Goal: Download file/media: Obtain a digital file from the website

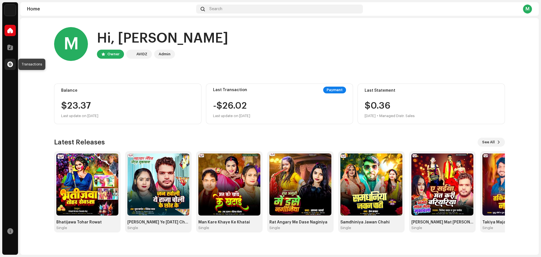
click at [9, 62] on span at bounding box center [10, 64] width 6 height 5
click at [9, 46] on span at bounding box center [10, 47] width 6 height 5
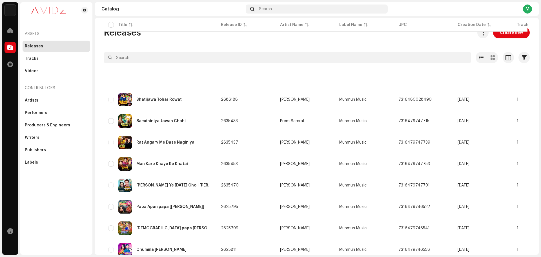
scroll to position [363, 0]
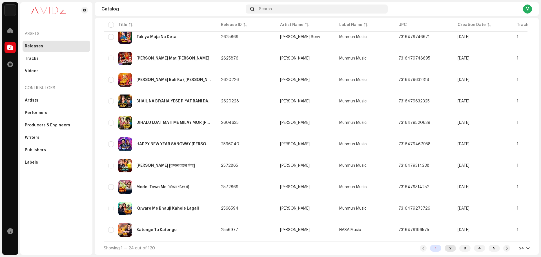
click at [449, 251] on div "2" at bounding box center [450, 248] width 11 height 7
click at [449, 250] on div "2" at bounding box center [450, 248] width 11 height 7
click at [448, 249] on div "2" at bounding box center [450, 248] width 11 height 7
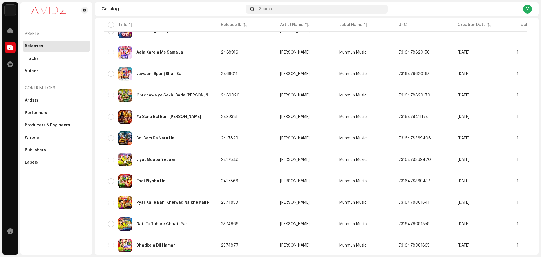
scroll to position [365, 0]
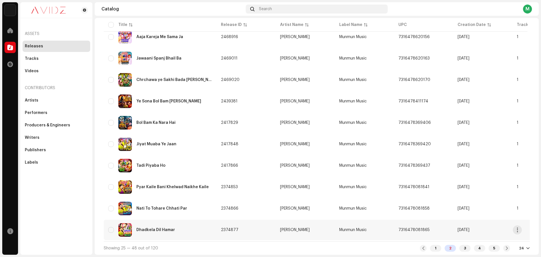
click at [189, 228] on div "Dhadkela Dil Hamar" at bounding box center [160, 230] width 104 height 14
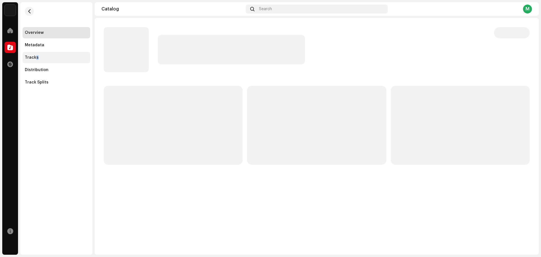
drag, startPoint x: 36, startPoint y: 59, endPoint x: 46, endPoint y: 58, distance: 10.2
click at [36, 59] on div "Tracks" at bounding box center [32, 57] width 14 height 5
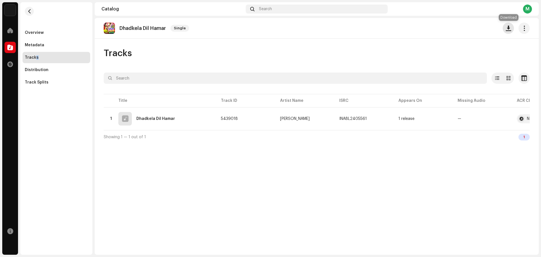
click at [508, 31] on button "button" at bounding box center [508, 28] width 11 height 11
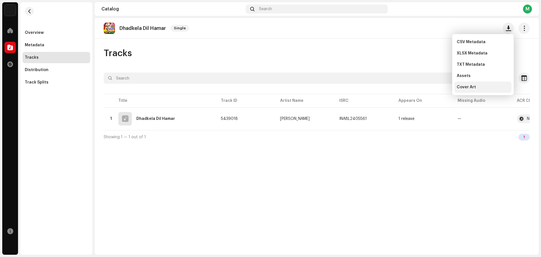
click at [489, 85] on div "Cover Art" at bounding box center [483, 87] width 52 height 5
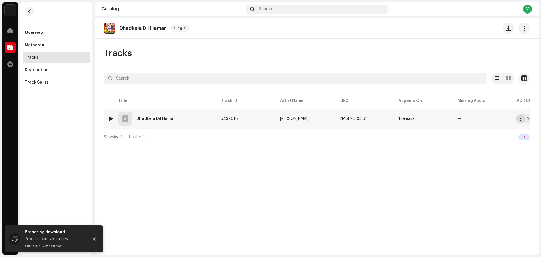
click at [520, 118] on span "button" at bounding box center [521, 118] width 4 height 5
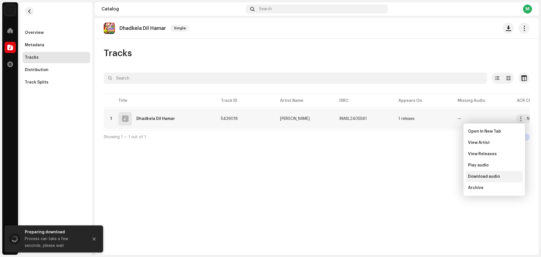
click at [498, 176] on span "Download audio" at bounding box center [484, 176] width 32 height 5
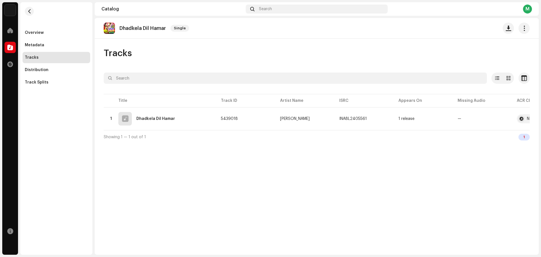
click at [445, 198] on div "Dhadkela Dil Hamar Single Tracks Selected 0 Options Filters Distribution status…" at bounding box center [317, 136] width 444 height 236
click at [519, 119] on span "button" at bounding box center [521, 118] width 4 height 5
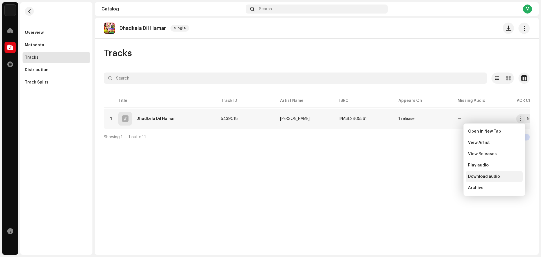
click at [489, 178] on span "Download audio" at bounding box center [484, 176] width 32 height 5
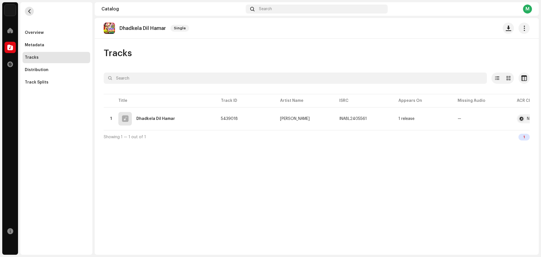
click at [30, 14] on button "button" at bounding box center [29, 11] width 9 height 9
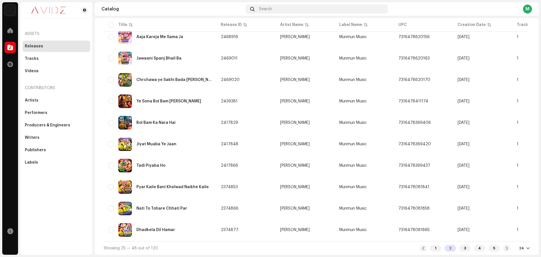
scroll to position [365, 0]
click at [174, 206] on div "Nati To Tohare Chhati Par" at bounding box center [161, 208] width 51 height 4
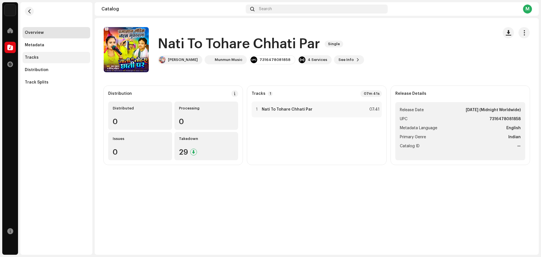
click at [60, 52] on div "Tracks" at bounding box center [57, 57] width 68 height 11
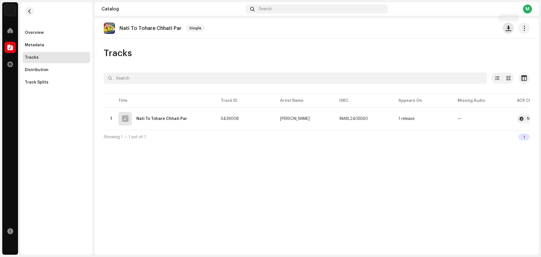
click at [510, 30] on span "button" at bounding box center [508, 28] width 5 height 5
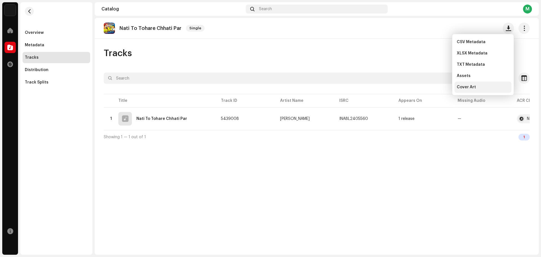
click at [484, 87] on div "Cover Art" at bounding box center [483, 87] width 52 height 5
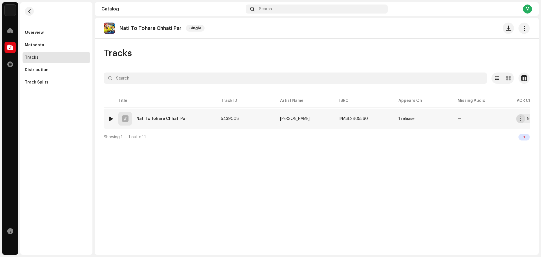
click at [518, 119] on button "button" at bounding box center [520, 118] width 9 height 9
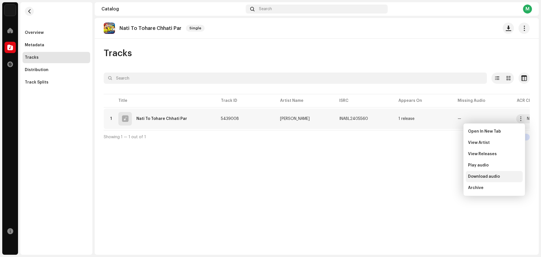
click at [486, 177] on span "Download audio" at bounding box center [484, 176] width 32 height 5
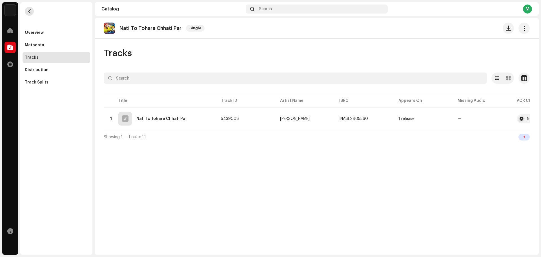
click at [27, 8] on button "button" at bounding box center [29, 11] width 9 height 9
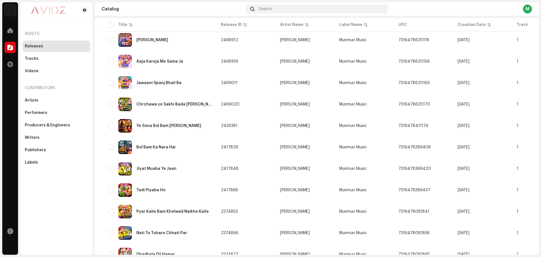
scroll to position [338, 0]
click at [193, 208] on div "Pyar Kaile Bani Khelwad Naikhe Kaile" at bounding box center [160, 211] width 104 height 14
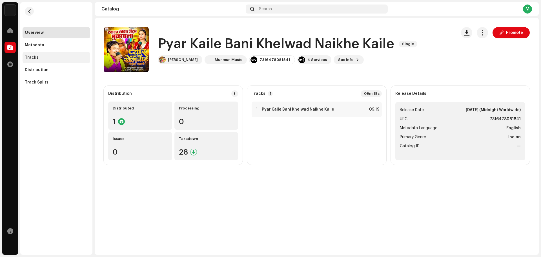
click at [60, 57] on div "Tracks" at bounding box center [56, 57] width 63 height 5
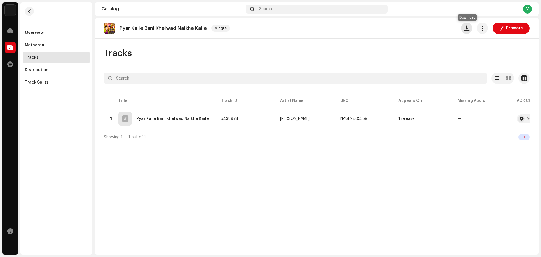
click at [468, 28] on span "button" at bounding box center [466, 28] width 5 height 5
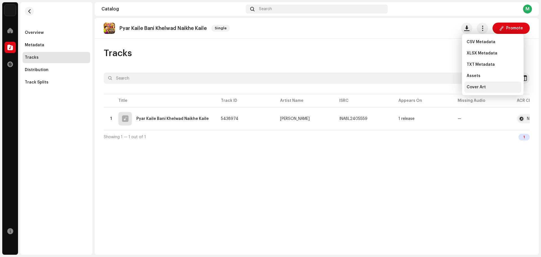
click at [473, 86] on span "Cover Art" at bounding box center [476, 87] width 19 height 5
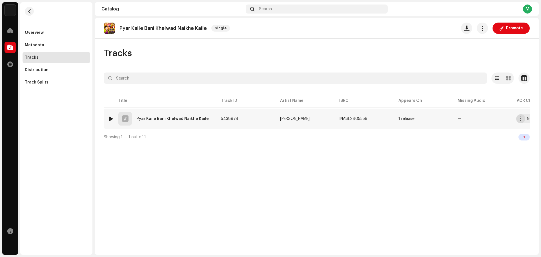
click at [520, 120] on span "button" at bounding box center [521, 118] width 4 height 5
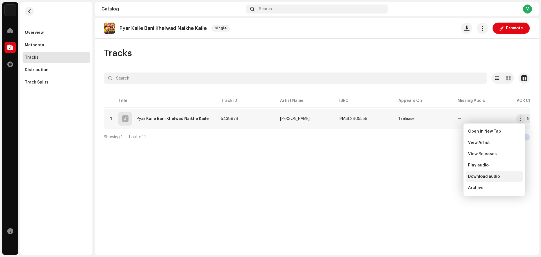
click at [491, 173] on div "Download audio" at bounding box center [494, 176] width 57 height 11
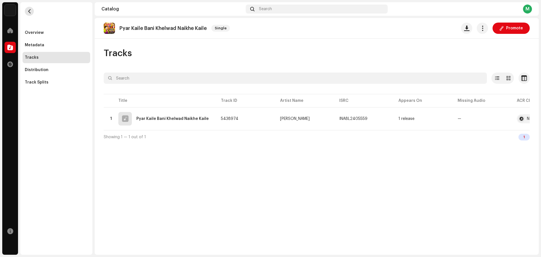
click at [33, 10] on button "button" at bounding box center [29, 11] width 9 height 9
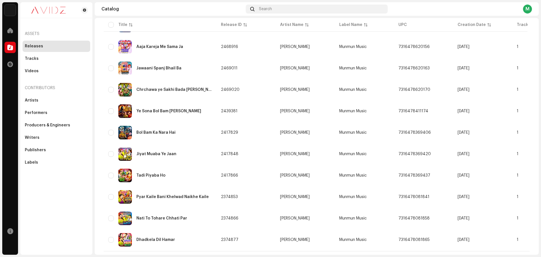
scroll to position [365, 0]
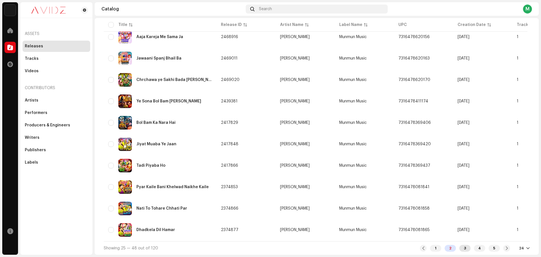
click at [460, 248] on div "3" at bounding box center [464, 248] width 11 height 7
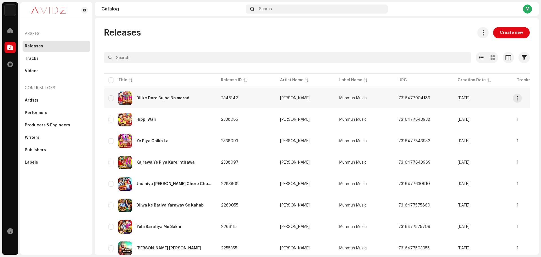
click at [174, 96] on div "Dil ke Dard Bujhe Na marad" at bounding box center [162, 98] width 53 height 4
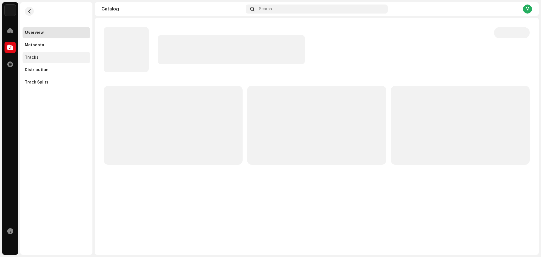
click at [39, 61] on div "Tracks" at bounding box center [57, 57] width 68 height 11
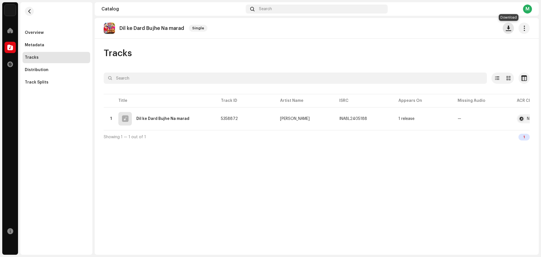
click at [511, 30] on button "button" at bounding box center [508, 28] width 11 height 11
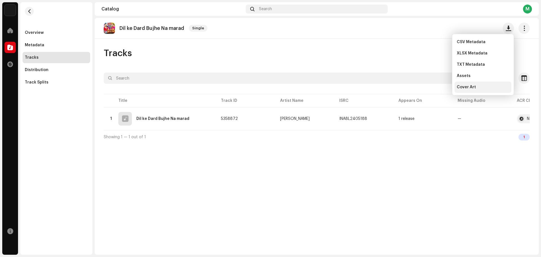
click at [484, 86] on div "Cover Art" at bounding box center [483, 87] width 52 height 5
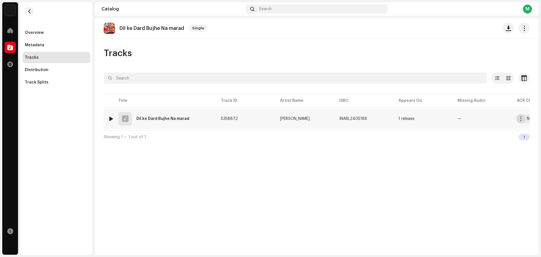
click at [518, 118] on button "button" at bounding box center [520, 118] width 9 height 9
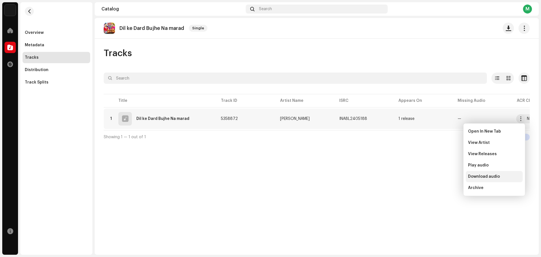
click at [485, 179] on div "Download audio" at bounding box center [494, 176] width 57 height 11
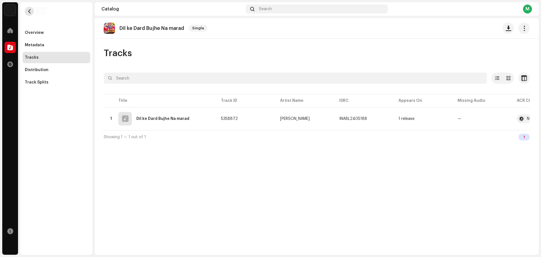
click at [29, 11] on span "button" at bounding box center [29, 11] width 4 height 5
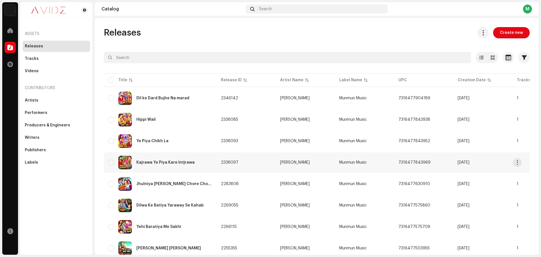
click at [198, 161] on div "Kajrawa Ye Piya Kare Intjrawa" at bounding box center [160, 163] width 104 height 14
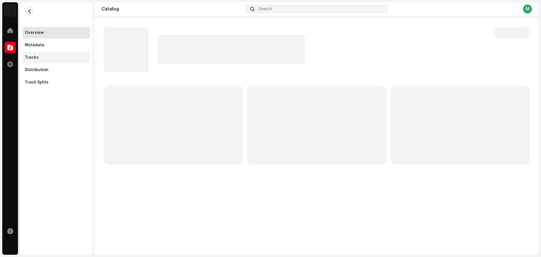
click at [48, 56] on div "Tracks" at bounding box center [56, 57] width 63 height 5
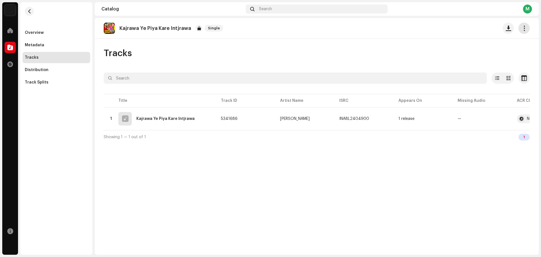
click at [520, 32] on button "button" at bounding box center [523, 28] width 11 height 11
click at [416, 43] on div "Kajrawa Ye Piya Kare Intjrawa Single Tracks Selected 0 Options Filters Distribu…" at bounding box center [317, 136] width 444 height 236
click at [505, 28] on button "button" at bounding box center [508, 28] width 11 height 11
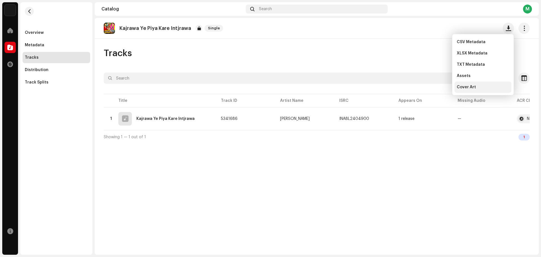
click at [479, 87] on div "Cover Art" at bounding box center [483, 87] width 52 height 5
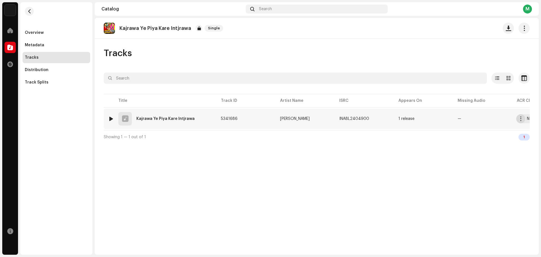
click at [518, 121] on button "button" at bounding box center [520, 118] width 9 height 9
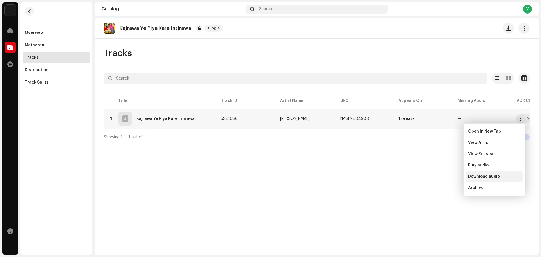
click at [480, 175] on span "Download audio" at bounding box center [484, 176] width 32 height 5
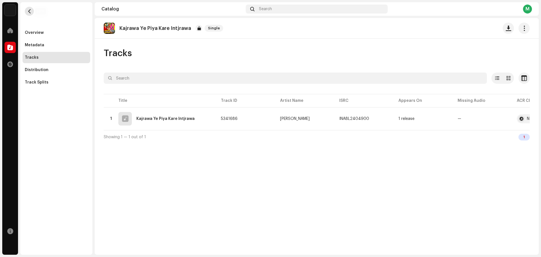
click at [28, 14] on button "button" at bounding box center [29, 11] width 9 height 9
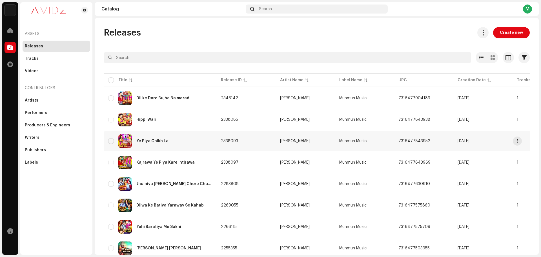
click at [179, 142] on div "Ye Piya Chikh La" at bounding box center [160, 141] width 104 height 14
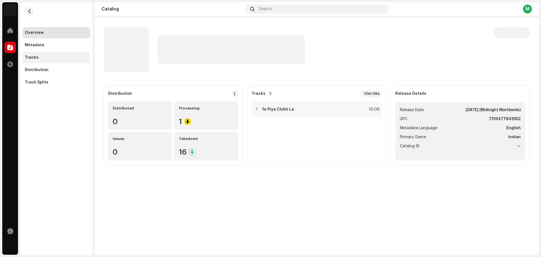
click at [50, 57] on div "Tracks" at bounding box center [56, 57] width 63 height 5
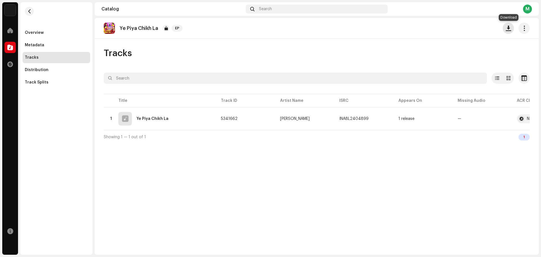
click at [509, 30] on span "button" at bounding box center [508, 28] width 5 height 5
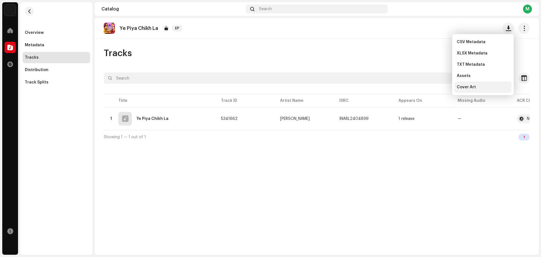
click at [483, 86] on div "Cover Art" at bounding box center [483, 87] width 52 height 5
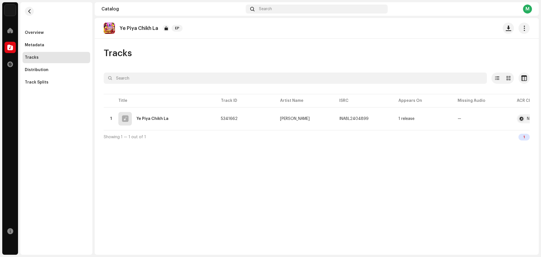
drag, startPoint x: 480, startPoint y: 168, endPoint x: 479, endPoint y: 165, distance: 3.0
click at [480, 168] on div "Ye Piya Chikh La EP Tracks Selected 0 Options Filters Distribution status In pr…" at bounding box center [317, 136] width 444 height 236
click at [519, 117] on span "button" at bounding box center [521, 118] width 4 height 5
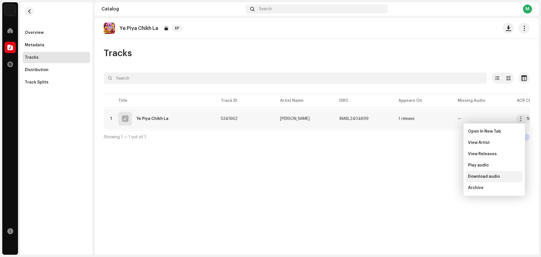
click at [490, 177] on span "Download audio" at bounding box center [484, 176] width 32 height 5
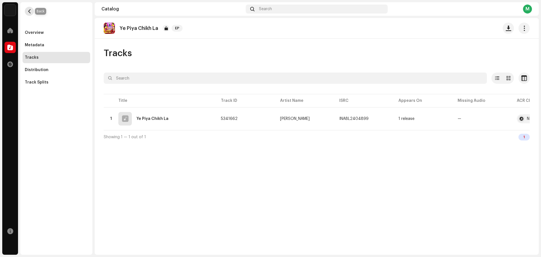
click at [32, 12] on button "button" at bounding box center [29, 11] width 9 height 9
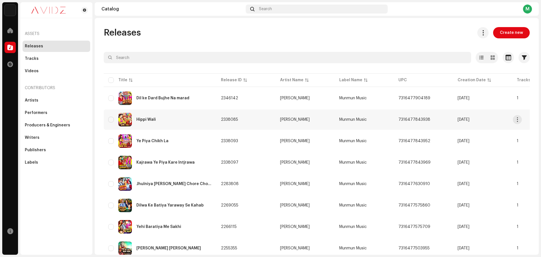
click at [167, 124] on div "Hippi Wali" at bounding box center [160, 120] width 104 height 14
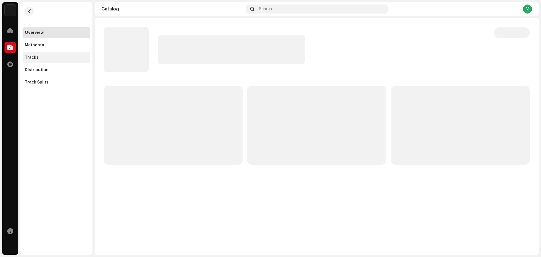
click at [57, 56] on div "Tracks" at bounding box center [56, 57] width 63 height 5
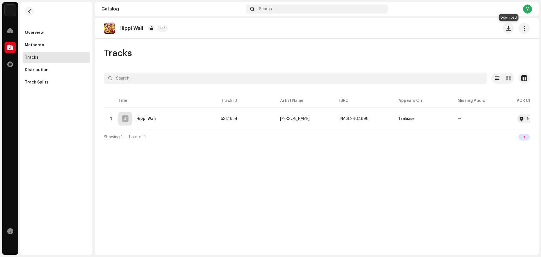
click at [511, 30] on button "button" at bounding box center [508, 28] width 11 height 11
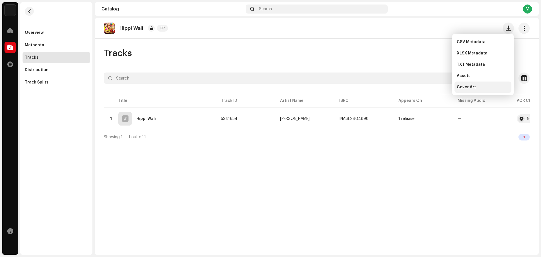
click at [487, 88] on div "Cover Art" at bounding box center [483, 87] width 52 height 5
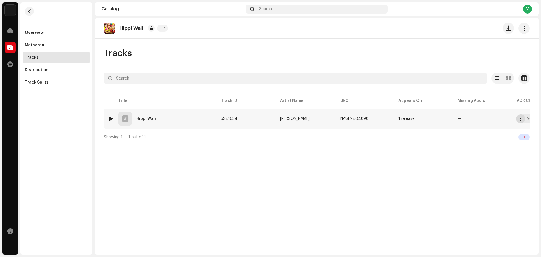
click at [518, 121] on button "button" at bounding box center [520, 118] width 9 height 9
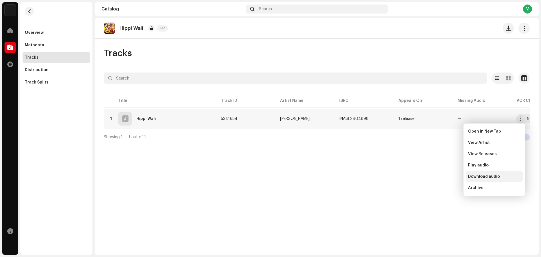
click at [487, 179] on div "Download audio" at bounding box center [494, 176] width 57 height 11
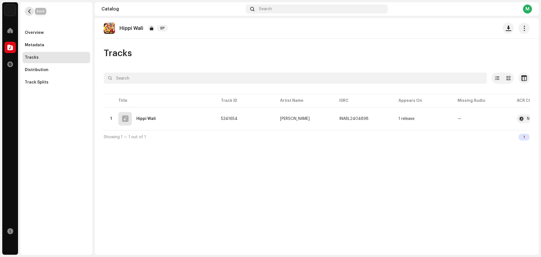
click at [29, 12] on span "button" at bounding box center [29, 11] width 4 height 5
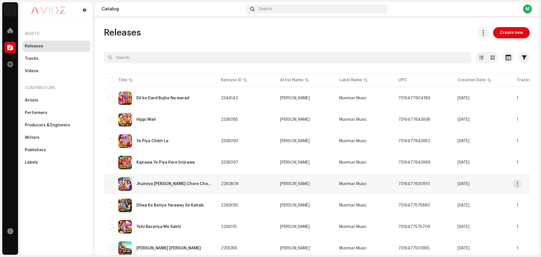
click at [185, 184] on div "Jhulniya [PERSON_NAME] Chore Choti Nanadee" at bounding box center [174, 184] width 76 height 4
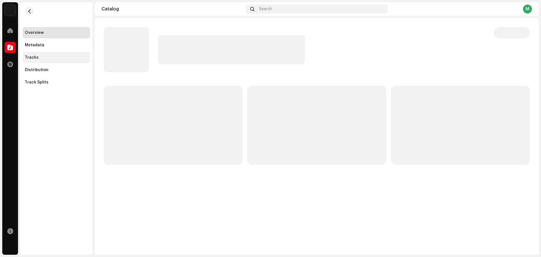
click at [45, 57] on div "Tracks" at bounding box center [56, 57] width 63 height 5
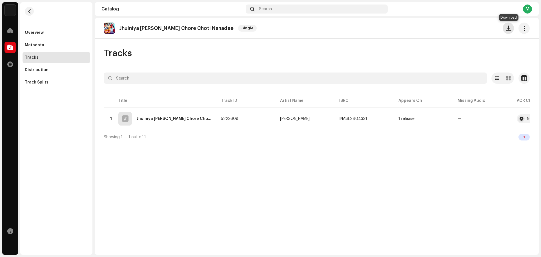
click at [507, 27] on span "button" at bounding box center [508, 28] width 5 height 5
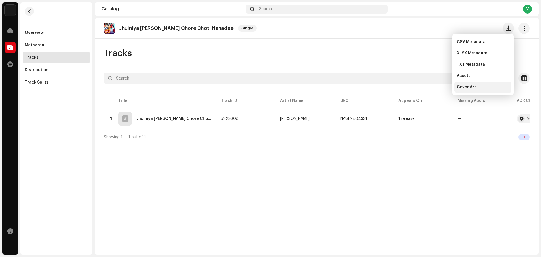
click at [483, 84] on div "Cover Art" at bounding box center [482, 86] width 57 height 11
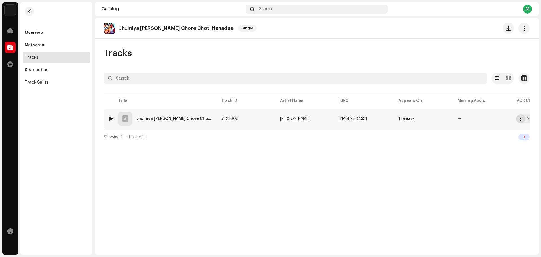
click at [521, 120] on span "button" at bounding box center [521, 118] width 4 height 5
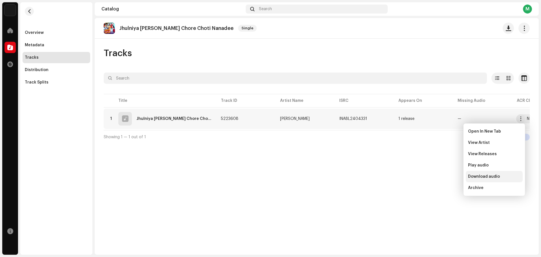
click at [488, 174] on span "Download audio" at bounding box center [484, 176] width 32 height 5
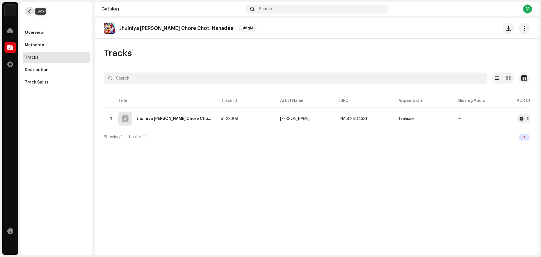
click at [30, 10] on span "button" at bounding box center [29, 11] width 4 height 5
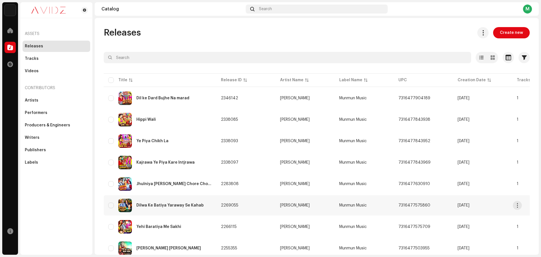
click at [192, 203] on div "Dilwa Ke Batiya Yaraway Se Kahab" at bounding box center [160, 205] width 104 height 14
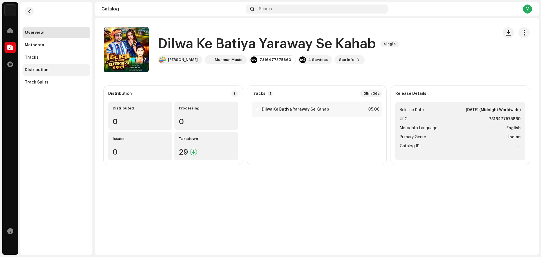
click at [42, 68] on div "Distribution" at bounding box center [37, 70] width 24 height 5
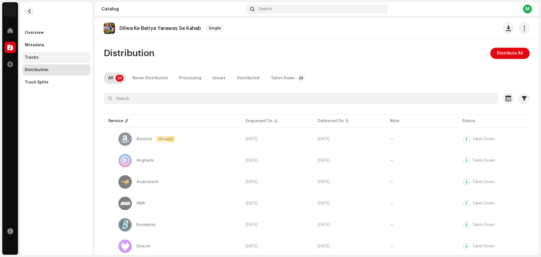
click at [70, 55] on div "Tracks" at bounding box center [57, 57] width 68 height 11
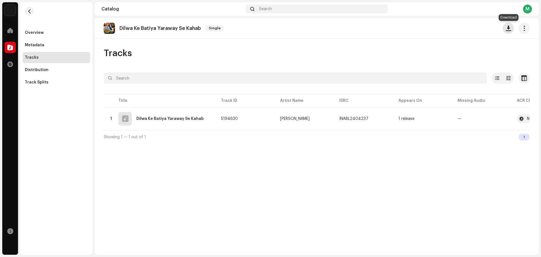
click at [509, 31] on button "button" at bounding box center [508, 28] width 11 height 11
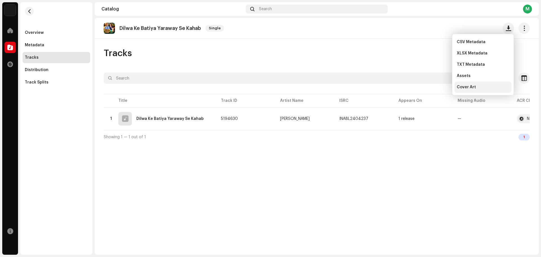
click at [471, 87] on span "Cover Art" at bounding box center [466, 87] width 19 height 5
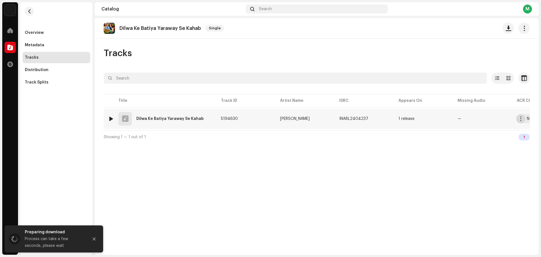
click at [519, 120] on span "button" at bounding box center [521, 118] width 4 height 5
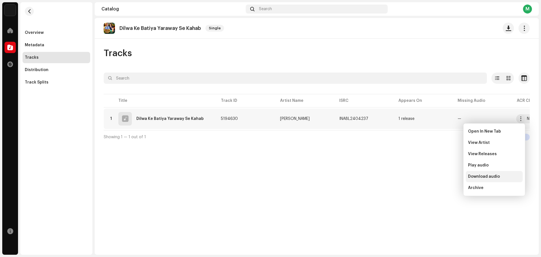
click at [483, 174] on div "Download audio" at bounding box center [494, 176] width 57 height 11
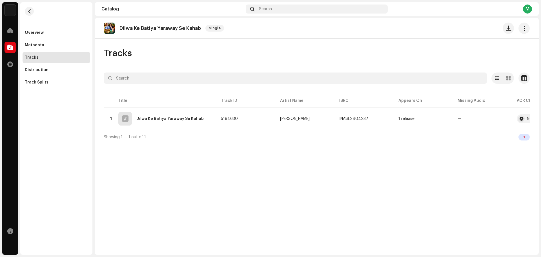
click at [356, 157] on div "Dilwa Ke [PERSON_NAME] Se Kahab Single Tracks Selected 0 Options Filters Distri…" at bounding box center [317, 136] width 444 height 236
click at [29, 10] on span "button" at bounding box center [29, 11] width 4 height 5
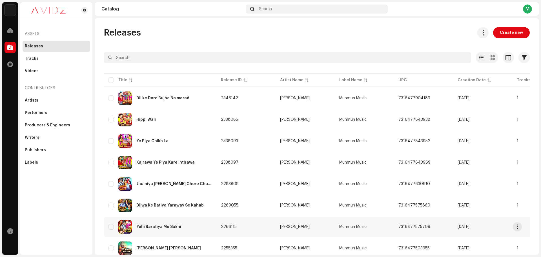
click at [195, 222] on div "Yehi Baratiya Me Sakhi" at bounding box center [160, 227] width 104 height 14
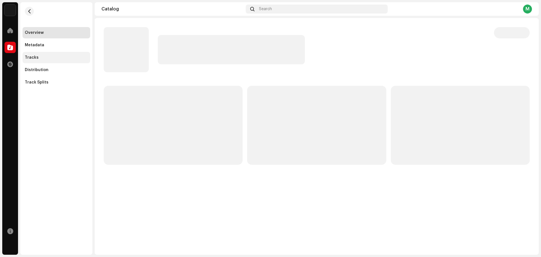
click at [60, 56] on div "Tracks" at bounding box center [56, 57] width 63 height 5
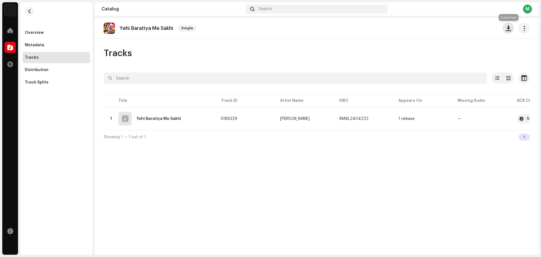
click at [507, 30] on span "button" at bounding box center [508, 28] width 5 height 5
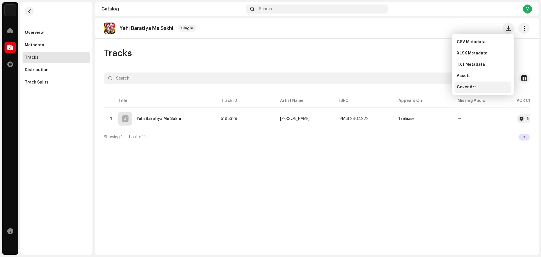
click at [475, 86] on div "Cover Art" at bounding box center [483, 87] width 52 height 5
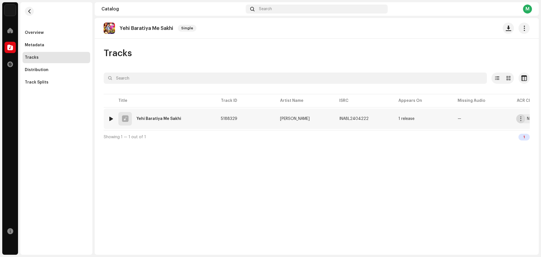
click at [519, 122] on button "button" at bounding box center [520, 118] width 9 height 9
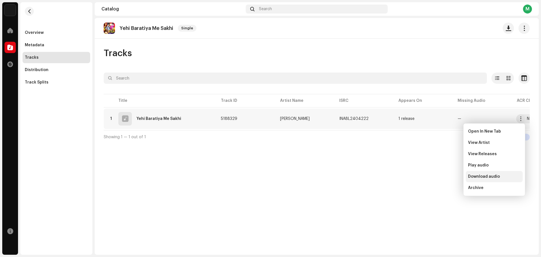
click at [482, 177] on span "Download audio" at bounding box center [484, 176] width 32 height 5
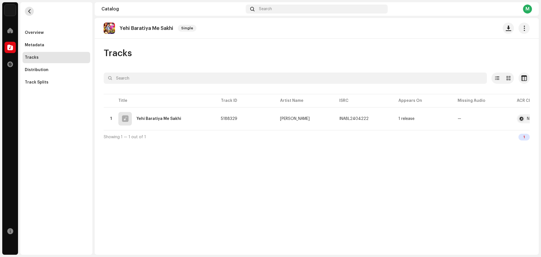
click at [26, 13] on button "button" at bounding box center [29, 11] width 9 height 9
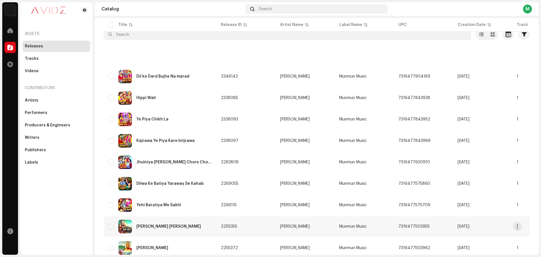
scroll to position [56, 0]
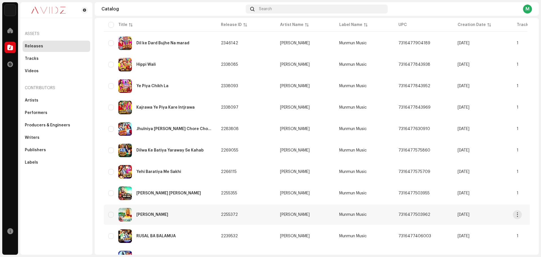
click at [168, 215] on div "[PERSON_NAME]" at bounding box center [152, 214] width 32 height 4
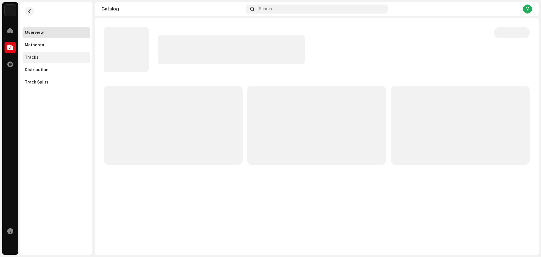
click at [44, 57] on div "Tracks" at bounding box center [56, 57] width 63 height 5
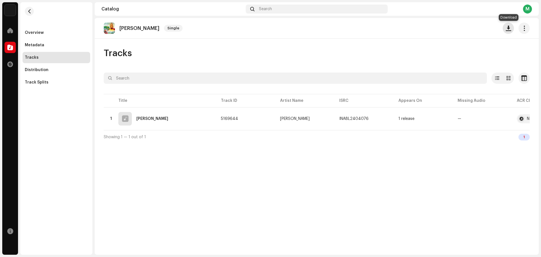
click at [509, 30] on span "button" at bounding box center [508, 28] width 5 height 5
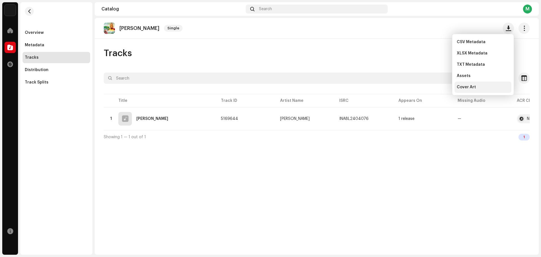
click at [483, 85] on div "Cover Art" at bounding box center [482, 86] width 57 height 11
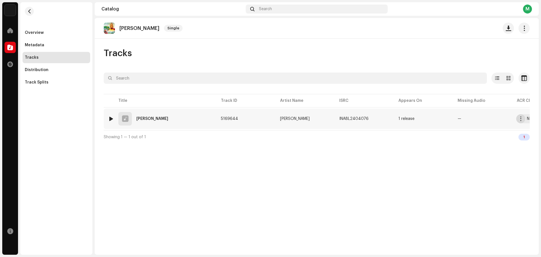
click at [521, 121] on button "button" at bounding box center [520, 118] width 9 height 9
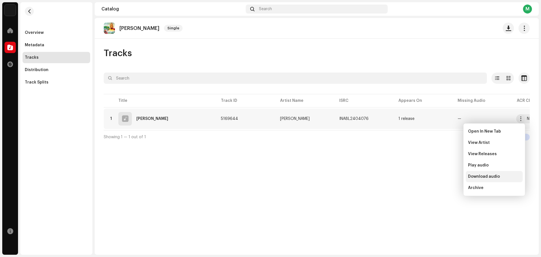
click at [486, 173] on div "Download audio" at bounding box center [494, 176] width 57 height 11
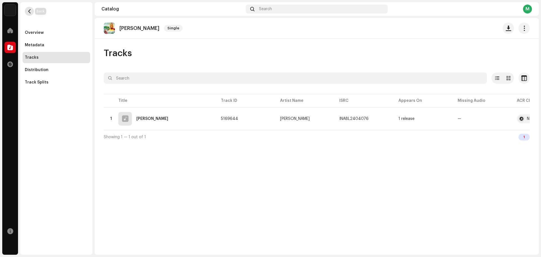
click at [32, 10] on button "button" at bounding box center [29, 11] width 9 height 9
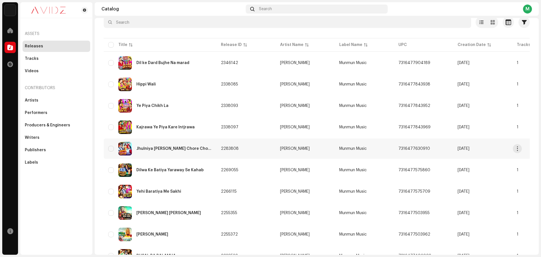
scroll to position [56, 0]
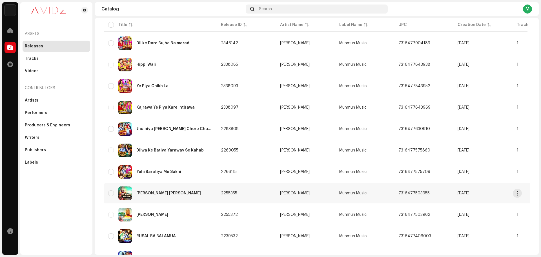
click at [179, 190] on div "[PERSON_NAME] [PERSON_NAME]" at bounding box center [160, 193] width 104 height 14
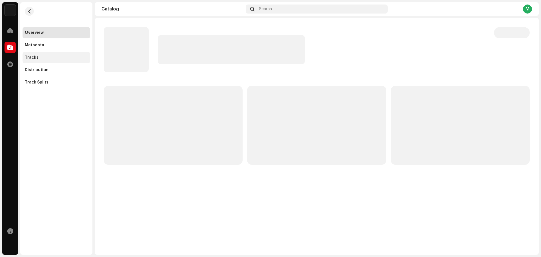
click at [46, 56] on div "Tracks" at bounding box center [56, 57] width 63 height 5
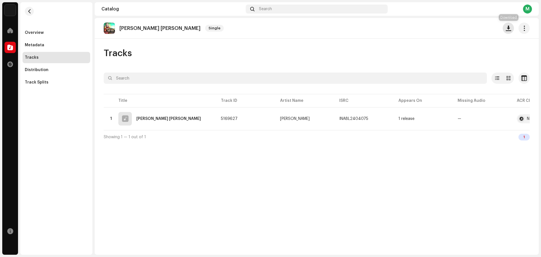
click at [509, 30] on span "button" at bounding box center [508, 28] width 5 height 5
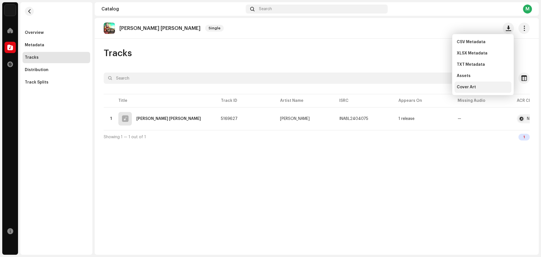
click at [484, 84] on div "Cover Art" at bounding box center [482, 86] width 57 height 11
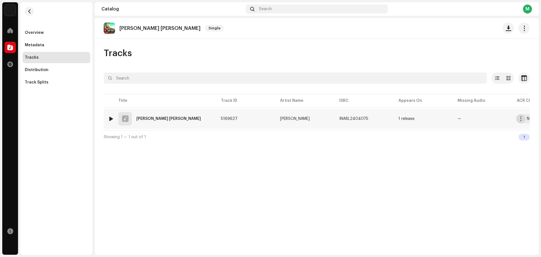
click at [519, 121] on button "button" at bounding box center [520, 118] width 9 height 9
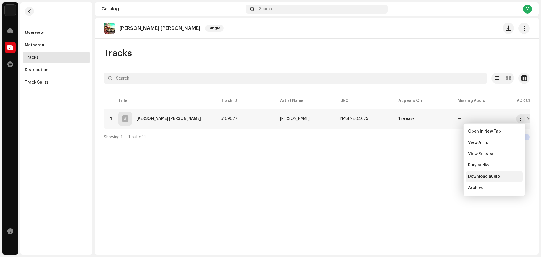
click at [500, 175] on div "Download audio" at bounding box center [494, 176] width 52 height 5
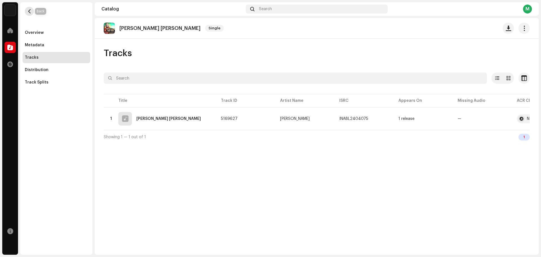
click at [30, 11] on span "button" at bounding box center [29, 11] width 4 height 5
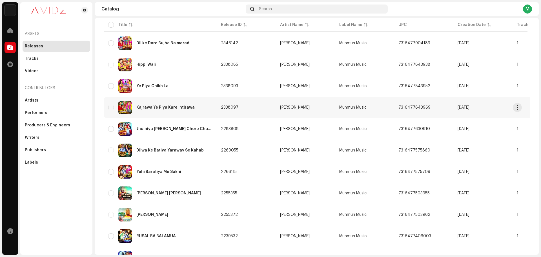
scroll to position [85, 0]
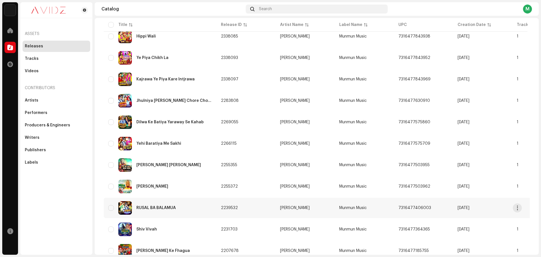
click at [164, 211] on div "RUSAL BA BALAMUA" at bounding box center [160, 208] width 104 height 14
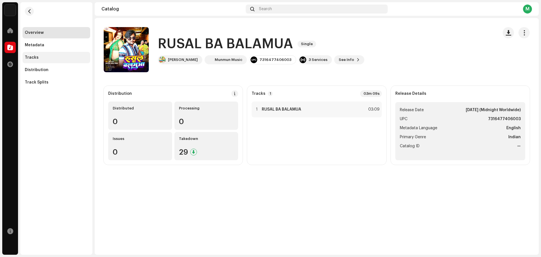
click at [43, 59] on div "Tracks" at bounding box center [56, 57] width 63 height 5
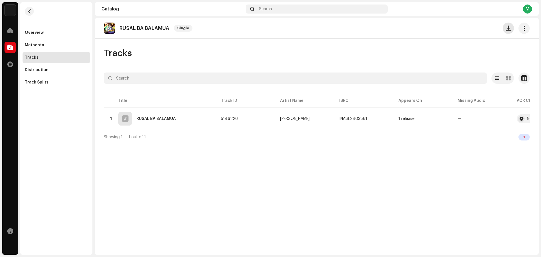
click at [507, 31] on button "button" at bounding box center [508, 28] width 11 height 11
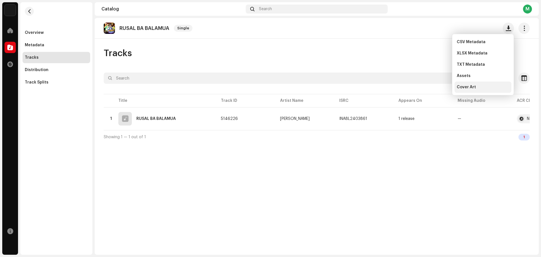
click at [487, 86] on div "Cover Art" at bounding box center [483, 87] width 52 height 5
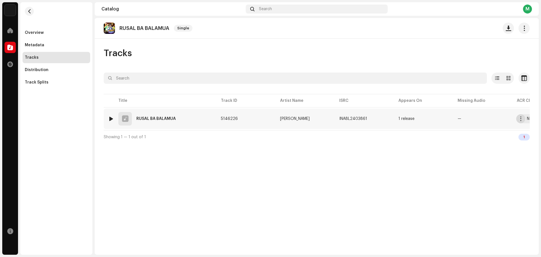
click at [518, 120] on button "button" at bounding box center [520, 118] width 9 height 9
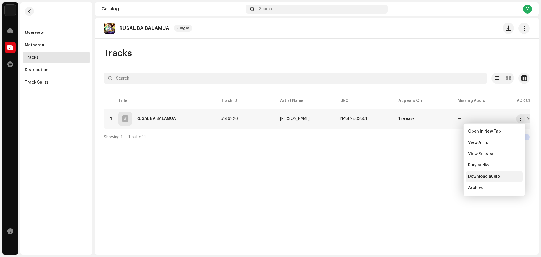
click at [496, 174] on div "Download audio" at bounding box center [494, 176] width 57 height 11
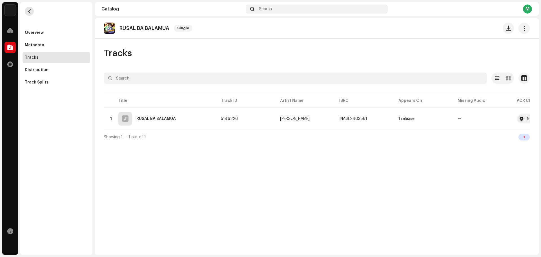
click at [31, 8] on button "button" at bounding box center [29, 11] width 9 height 9
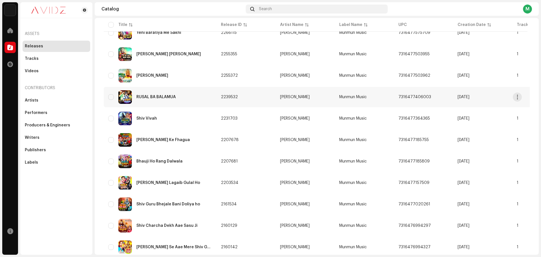
scroll to position [197, 0]
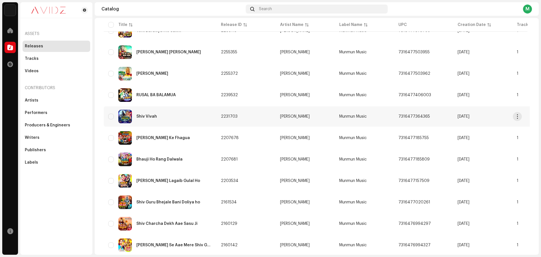
click at [170, 120] on div "Shiv Vivah" at bounding box center [160, 117] width 104 height 14
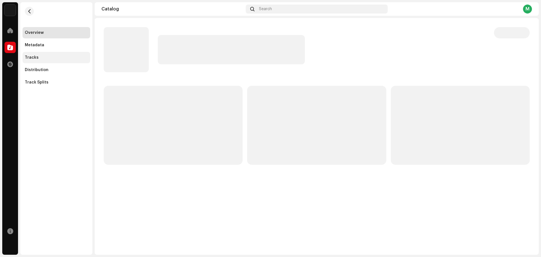
click at [36, 59] on div "Tracks" at bounding box center [32, 57] width 14 height 5
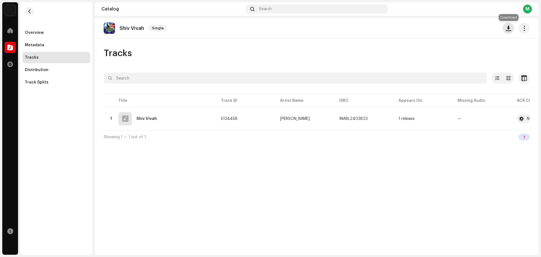
click at [510, 32] on button "button" at bounding box center [508, 28] width 11 height 11
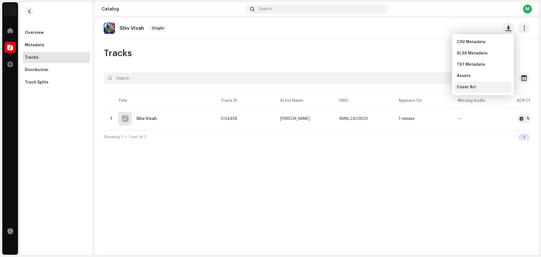
click at [484, 87] on div "Cover Art" at bounding box center [483, 87] width 52 height 5
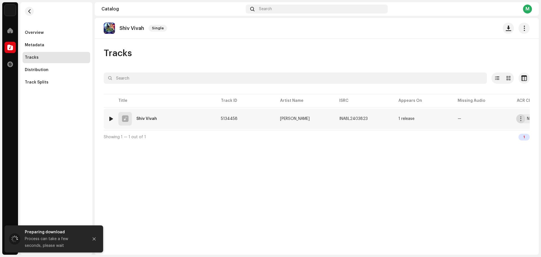
click at [520, 121] on button "button" at bounding box center [520, 118] width 9 height 9
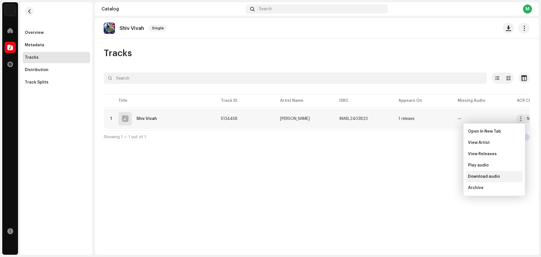
click at [484, 179] on div "Download audio" at bounding box center [494, 176] width 57 height 11
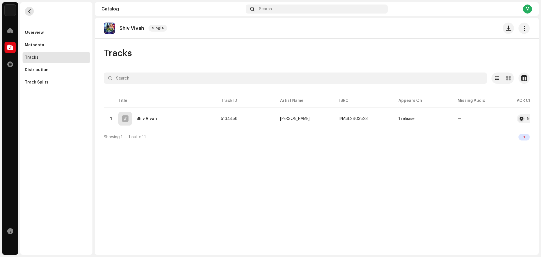
click at [26, 12] on button "button" at bounding box center [29, 11] width 9 height 9
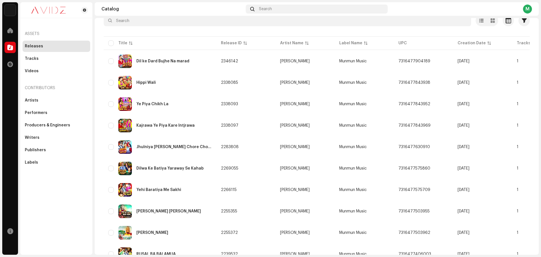
scroll to position [141, 0]
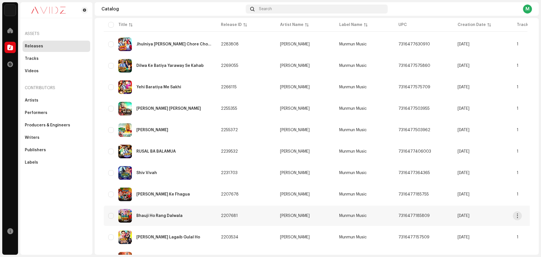
click at [174, 217] on div "Bhauji Ho Rang Dalwala" at bounding box center [159, 216] width 46 height 4
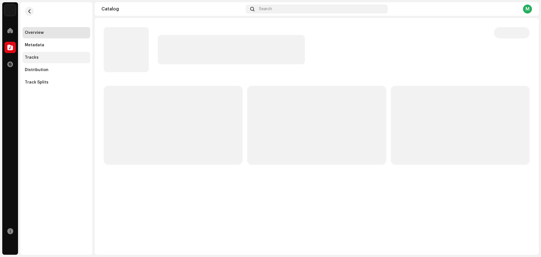
click at [45, 56] on div "Tracks" at bounding box center [56, 57] width 63 height 5
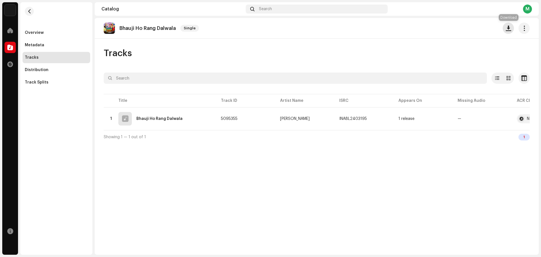
click at [509, 30] on span "button" at bounding box center [508, 28] width 5 height 5
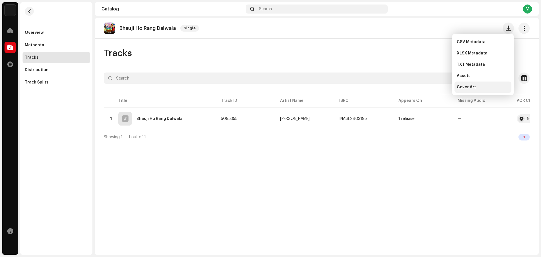
click at [486, 88] on div "Cover Art" at bounding box center [483, 87] width 52 height 5
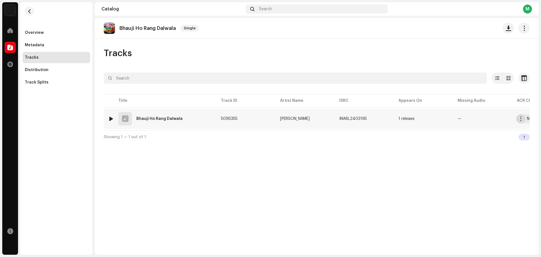
click at [521, 122] on button "button" at bounding box center [520, 118] width 9 height 9
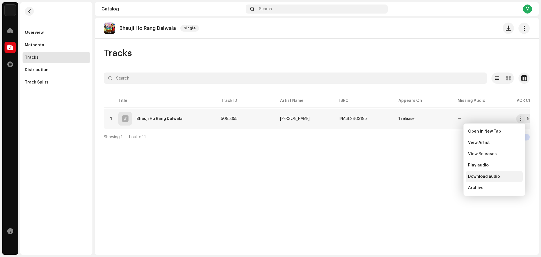
click at [492, 178] on span "Download audio" at bounding box center [484, 176] width 32 height 5
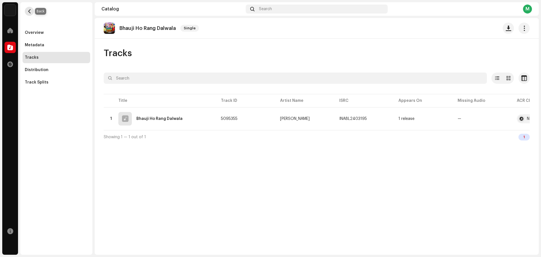
click at [32, 10] on button "button" at bounding box center [29, 11] width 9 height 9
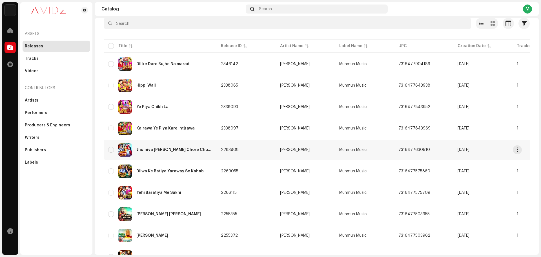
scroll to position [113, 0]
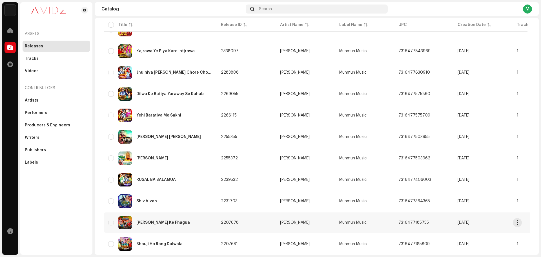
click at [183, 219] on div "[PERSON_NAME] Ke Fhagua" at bounding box center [160, 223] width 104 height 14
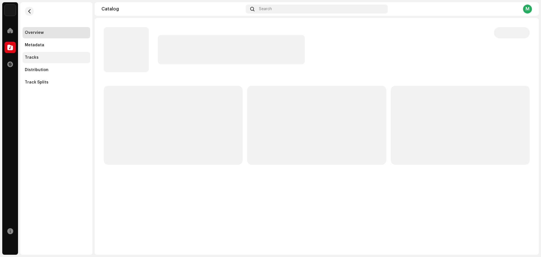
click at [35, 52] on div "Tracks" at bounding box center [57, 57] width 68 height 11
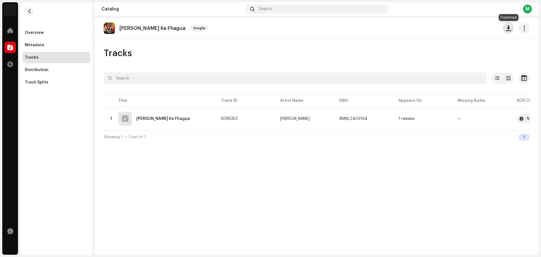
click at [509, 33] on button "button" at bounding box center [508, 28] width 11 height 11
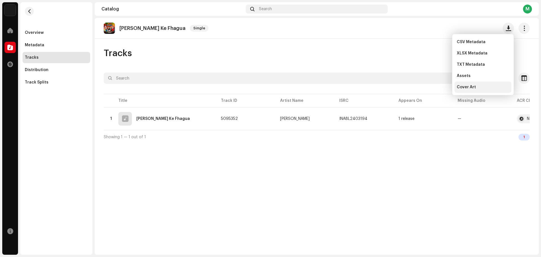
click at [485, 84] on div "Cover Art" at bounding box center [482, 86] width 57 height 11
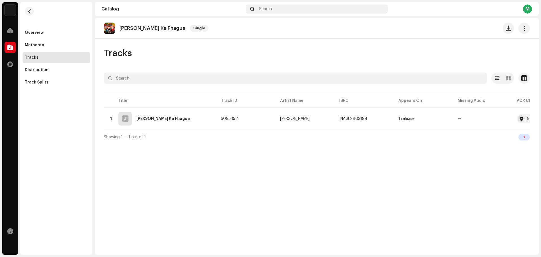
click at [410, 157] on div "Jija Sali Ke Fhagua Single Tracks Selected 0 Options Filters Distribution statu…" at bounding box center [317, 136] width 444 height 236
click at [518, 120] on button "button" at bounding box center [520, 118] width 9 height 9
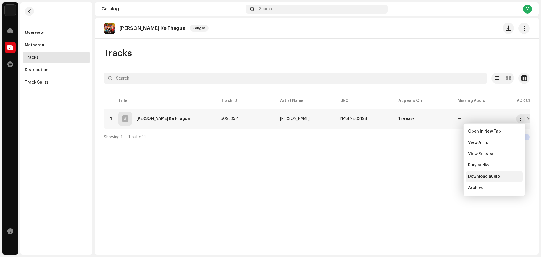
click at [480, 178] on span "Download audio" at bounding box center [484, 176] width 32 height 5
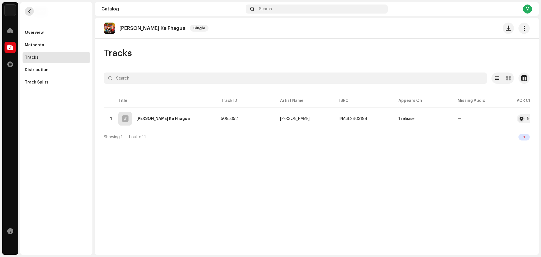
click at [31, 12] on span "button" at bounding box center [29, 11] width 4 height 5
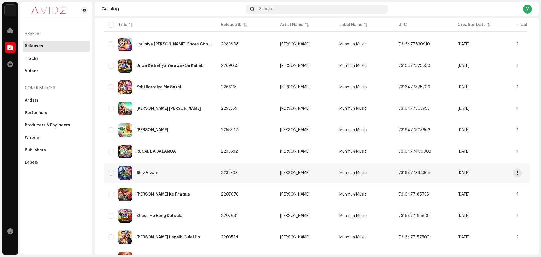
scroll to position [169, 0]
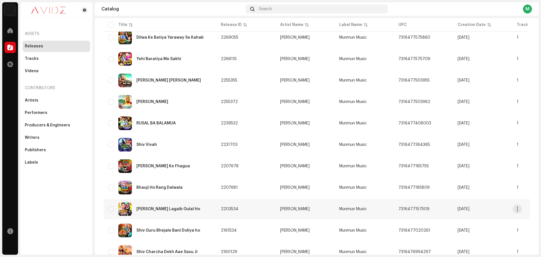
click at [190, 207] on div "[PERSON_NAME] Lagaib Gulal Ho" at bounding box center [160, 209] width 104 height 14
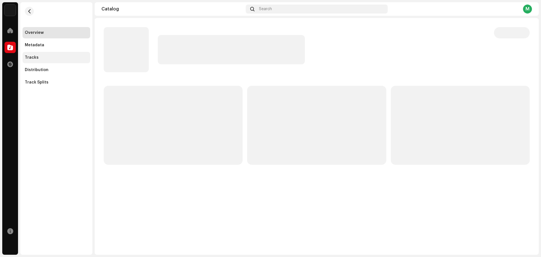
click at [45, 61] on div "Tracks" at bounding box center [57, 57] width 68 height 11
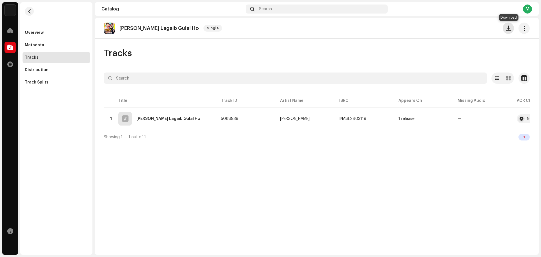
click at [509, 32] on button "button" at bounding box center [508, 28] width 11 height 11
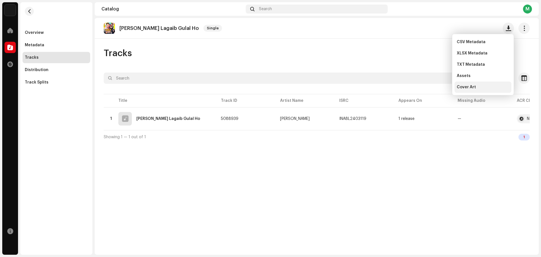
click at [481, 87] on div "Cover Art" at bounding box center [483, 87] width 52 height 5
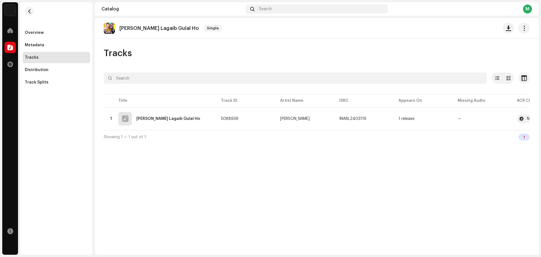
click at [506, 153] on div "Gaal Pe Lagaib Gulal Ho Single Tracks Selected 0 Options Filters Distribution s…" at bounding box center [317, 136] width 444 height 236
click at [520, 119] on span "button" at bounding box center [521, 118] width 4 height 5
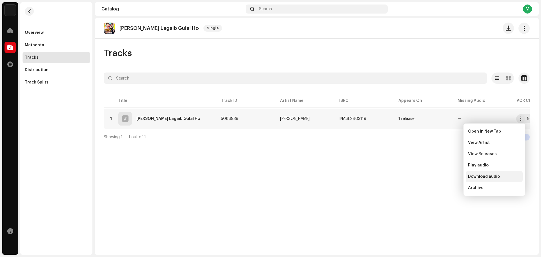
click at [482, 178] on span "Download audio" at bounding box center [484, 176] width 32 height 5
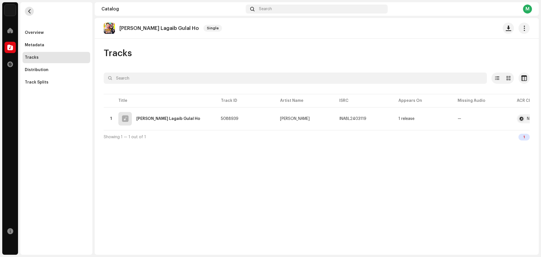
click at [28, 9] on span "button" at bounding box center [29, 11] width 4 height 5
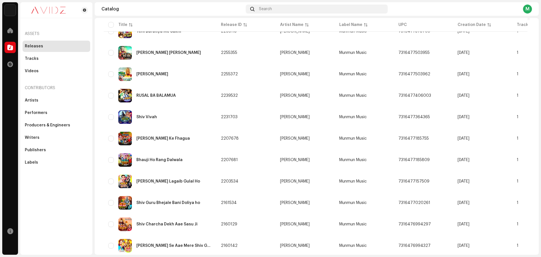
scroll to position [197, 0]
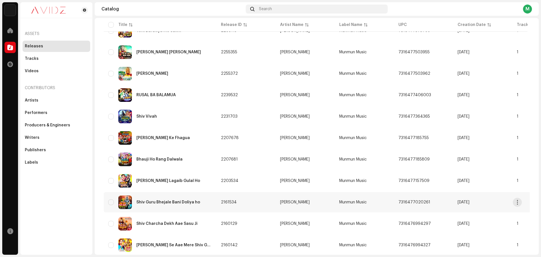
click at [190, 206] on div "Shiv Guru Bhejale Bani Doliya ho" at bounding box center [160, 202] width 104 height 14
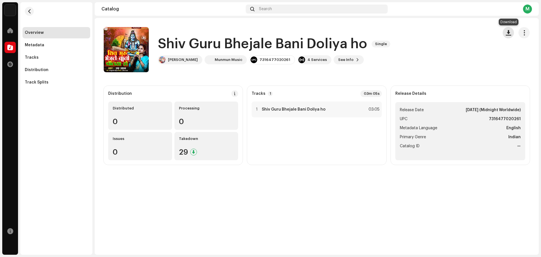
click at [509, 34] on span "button" at bounding box center [508, 32] width 5 height 5
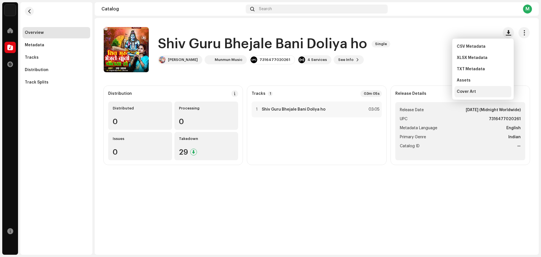
click at [475, 91] on div "Cover Art" at bounding box center [483, 91] width 52 height 5
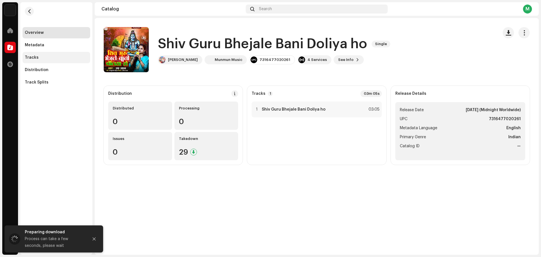
click at [40, 56] on div "Tracks" at bounding box center [56, 57] width 63 height 5
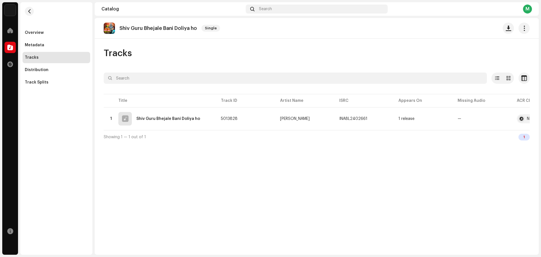
drag, startPoint x: 489, startPoint y: 173, endPoint x: 493, endPoint y: 167, distance: 7.7
click at [489, 173] on div "Shiv Guru Bhejale Bani Doliya ho Single Tracks Selected 0 Options Filters Distr…" at bounding box center [317, 136] width 444 height 236
click at [523, 122] on button "button" at bounding box center [520, 118] width 9 height 9
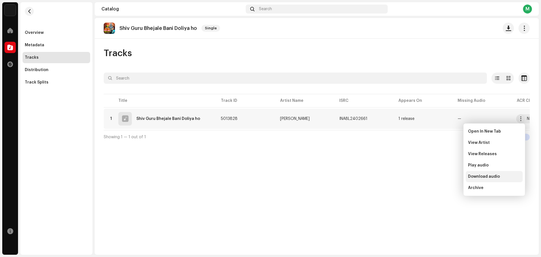
click at [489, 175] on span "Download audio" at bounding box center [484, 176] width 32 height 5
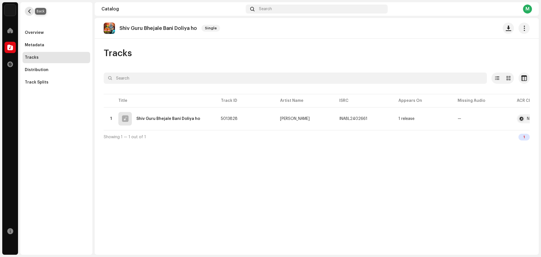
click at [34, 12] on button "button" at bounding box center [29, 11] width 9 height 9
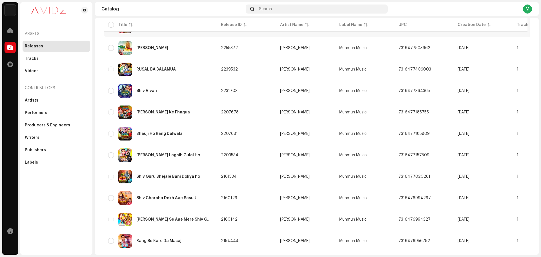
scroll to position [225, 0]
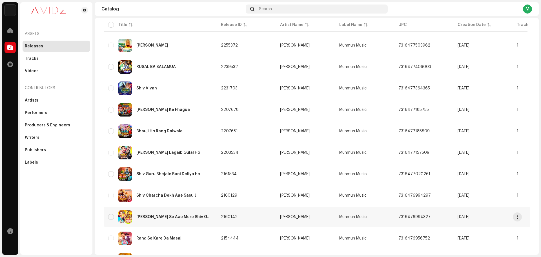
click at [181, 217] on div "[PERSON_NAME] Se Aae Mere Shiv Guru" at bounding box center [174, 217] width 76 height 4
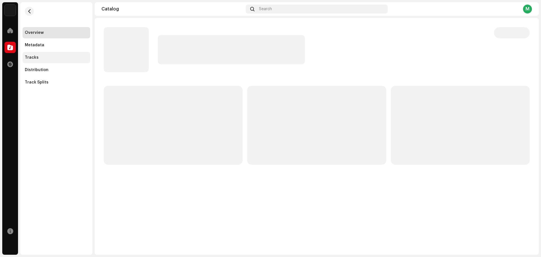
click at [44, 57] on div "Tracks" at bounding box center [56, 57] width 63 height 5
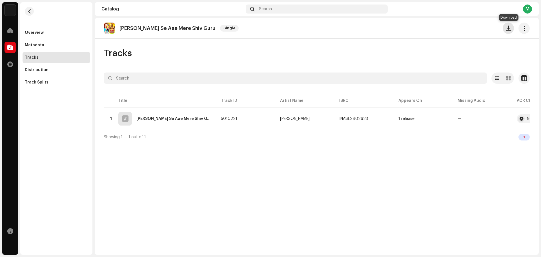
click at [506, 28] on span "button" at bounding box center [508, 28] width 5 height 5
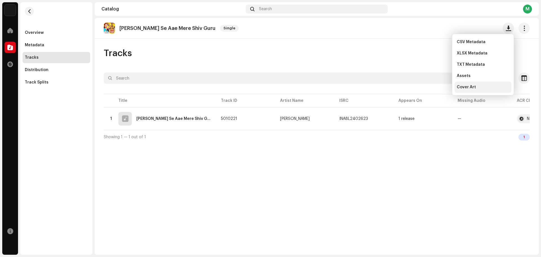
click at [489, 86] on div "Cover Art" at bounding box center [483, 87] width 52 height 5
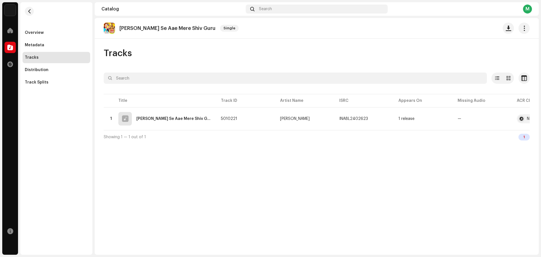
click at [511, 146] on div "Charo Dishao Se Aae Mere Shiv Guru Single Tracks Selected 0 Options Filters Dis…" at bounding box center [317, 136] width 444 height 236
click at [522, 121] on button "button" at bounding box center [520, 118] width 9 height 9
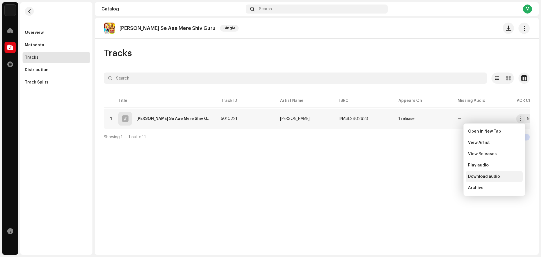
click at [494, 173] on div "Download audio" at bounding box center [494, 176] width 57 height 11
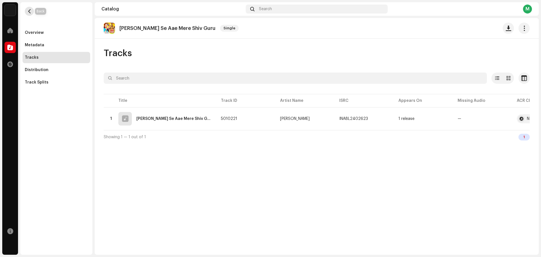
click at [31, 14] on button "button" at bounding box center [29, 11] width 9 height 9
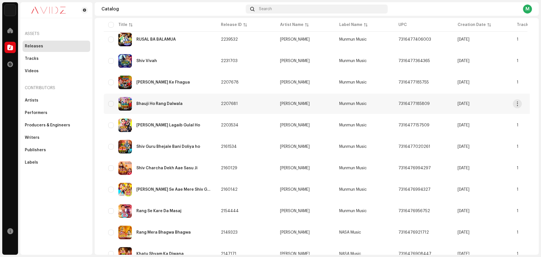
scroll to position [254, 0]
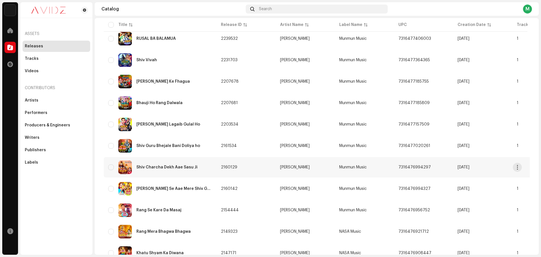
click at [198, 169] on div "Shiv Charcha Dekh Aae Sasu Ji" at bounding box center [160, 167] width 104 height 14
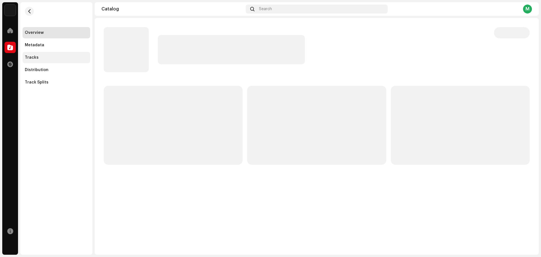
click at [45, 58] on div "Tracks" at bounding box center [56, 57] width 63 height 5
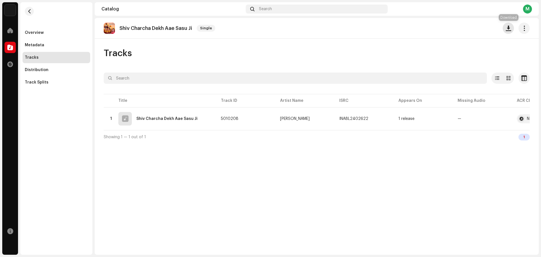
click at [507, 26] on span "button" at bounding box center [508, 28] width 5 height 5
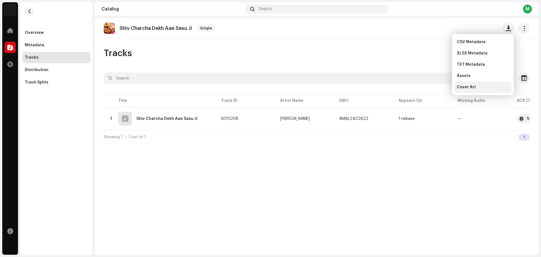
click at [492, 89] on div "Cover Art" at bounding box center [483, 87] width 52 height 5
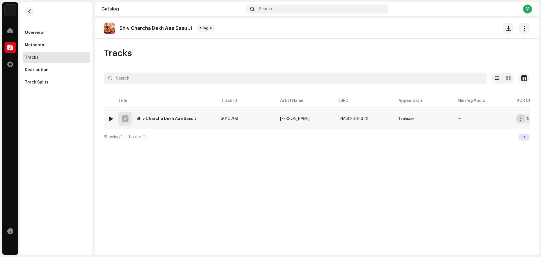
click at [521, 121] on button "button" at bounding box center [520, 118] width 9 height 9
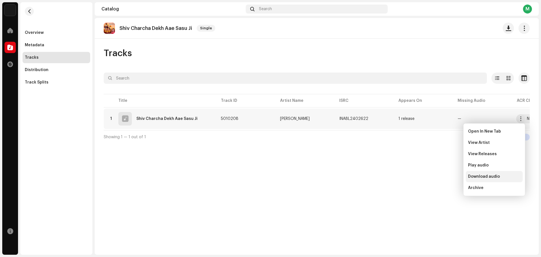
click at [498, 175] on span "Download audio" at bounding box center [484, 176] width 32 height 5
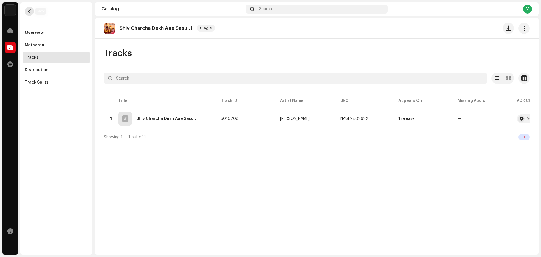
click at [27, 10] on button "button" at bounding box center [29, 11] width 9 height 9
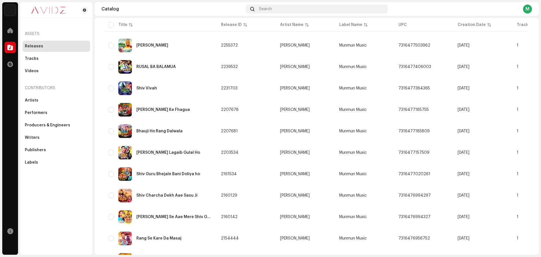
scroll to position [254, 0]
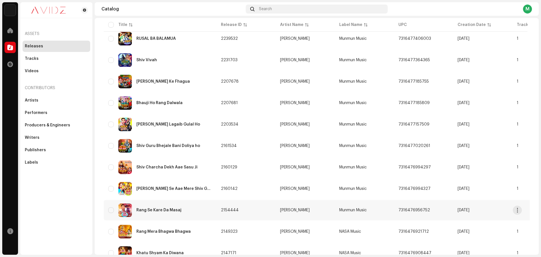
click at [191, 210] on div "Rang Se Kare Da Masaj" at bounding box center [160, 210] width 104 height 14
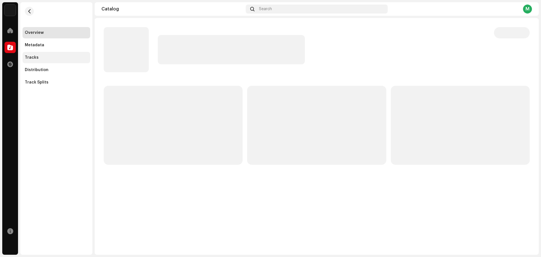
click at [46, 53] on div "Tracks" at bounding box center [57, 57] width 68 height 11
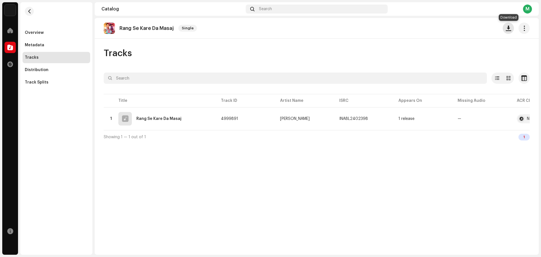
click at [506, 27] on span "button" at bounding box center [508, 28] width 5 height 5
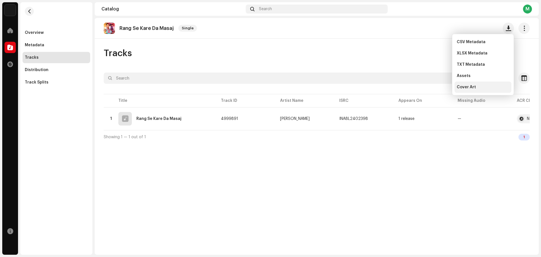
click at [476, 90] on div "Cover Art" at bounding box center [482, 86] width 57 height 11
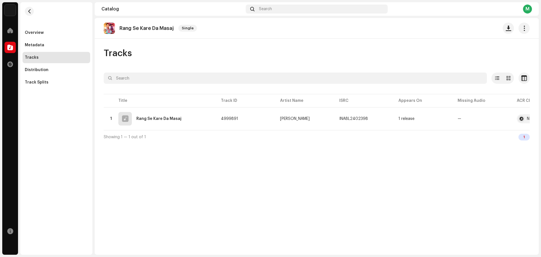
click at [510, 147] on div "Rang Se Kare Da Masaj Single Tracks Selected 0 Options Filters Distribution sta…" at bounding box center [317, 136] width 444 height 236
click at [520, 121] on button "button" at bounding box center [520, 118] width 9 height 9
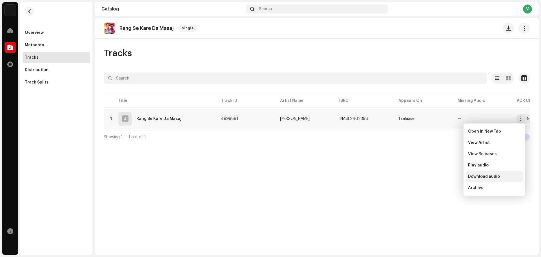
click at [494, 180] on div "Download audio" at bounding box center [494, 176] width 57 height 11
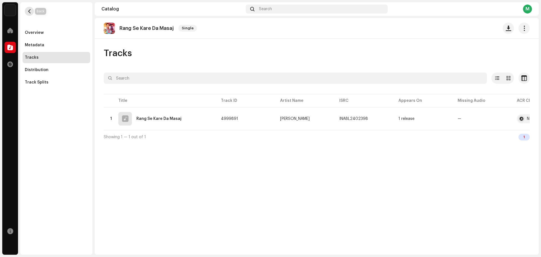
click at [30, 12] on span "button" at bounding box center [29, 11] width 4 height 5
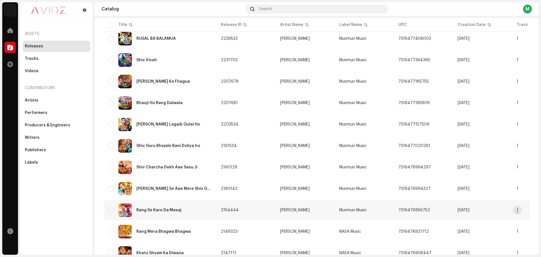
scroll to position [282, 0]
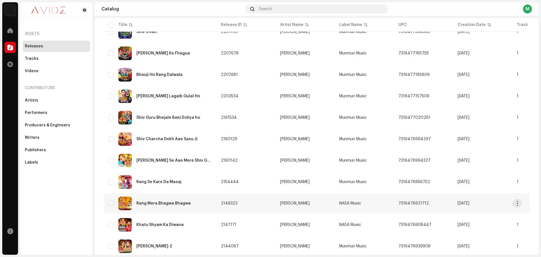
click at [184, 206] on div "Rang Mera Bhagwa Bhagwa" at bounding box center [160, 203] width 104 height 14
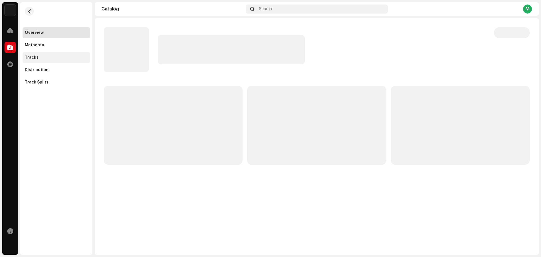
click at [53, 56] on div "Tracks" at bounding box center [56, 57] width 63 height 5
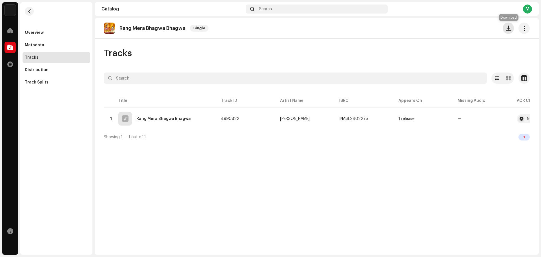
click at [508, 31] on button "button" at bounding box center [508, 28] width 11 height 11
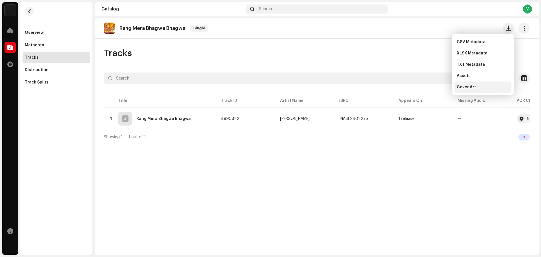
click at [483, 87] on div "Cover Art" at bounding box center [483, 87] width 52 height 5
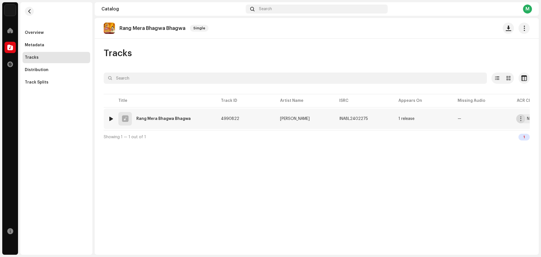
click at [521, 119] on span "button" at bounding box center [521, 118] width 4 height 5
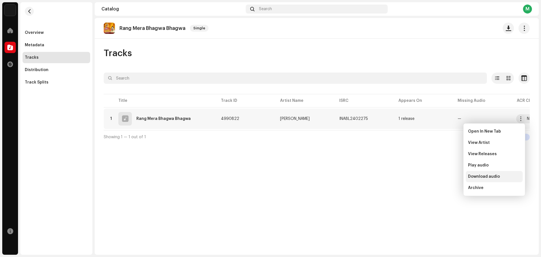
click at [484, 177] on span "Download audio" at bounding box center [484, 176] width 32 height 5
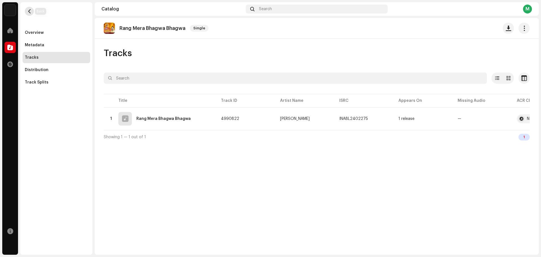
click at [29, 12] on span "button" at bounding box center [29, 11] width 4 height 5
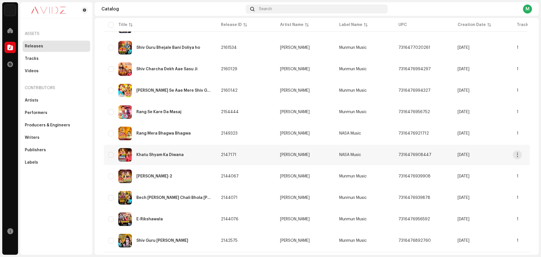
scroll to position [365, 0]
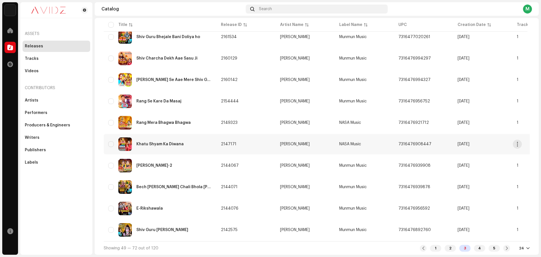
click at [184, 140] on div "Khatu Shyam Ka Diwana" at bounding box center [160, 144] width 104 height 14
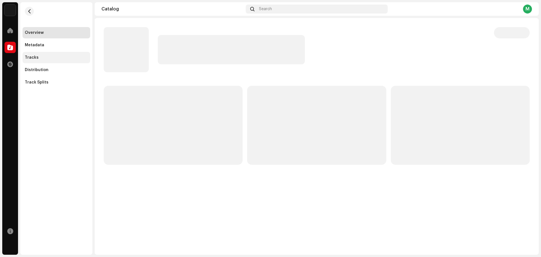
click at [38, 54] on div "Tracks" at bounding box center [57, 57] width 68 height 11
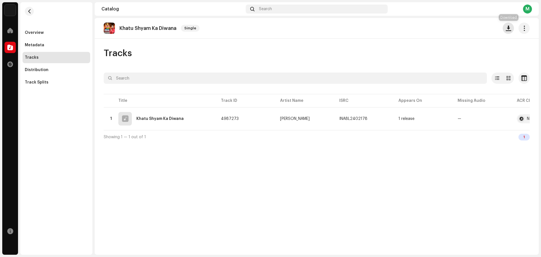
click at [509, 32] on button "button" at bounding box center [508, 28] width 11 height 11
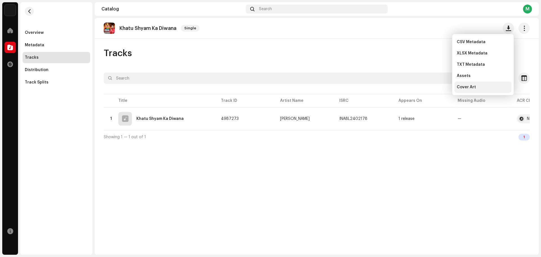
click at [491, 88] on div "Cover Art" at bounding box center [483, 87] width 52 height 5
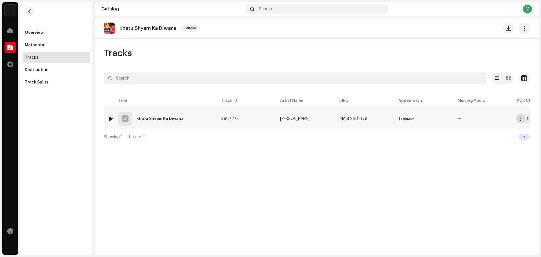
click at [522, 121] on button "button" at bounding box center [520, 118] width 9 height 9
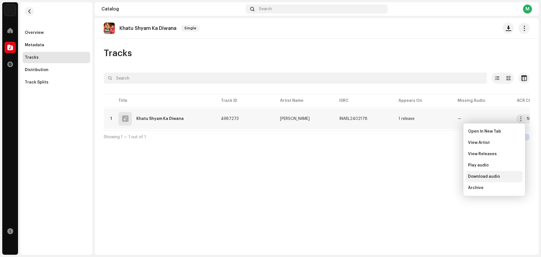
click at [496, 178] on span "Download audio" at bounding box center [484, 176] width 32 height 5
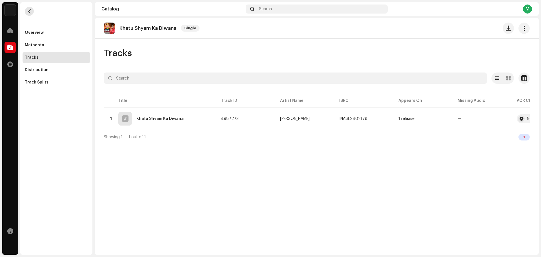
click at [30, 10] on span "button" at bounding box center [29, 11] width 4 height 5
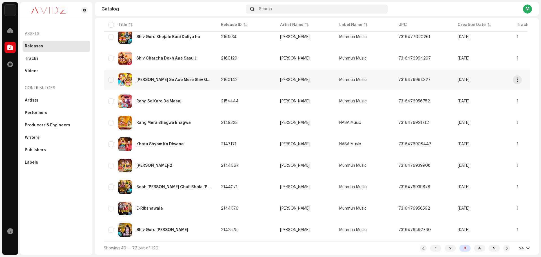
scroll to position [365, 0]
click at [208, 202] on div "E-Rikshawala" at bounding box center [160, 208] width 104 height 14
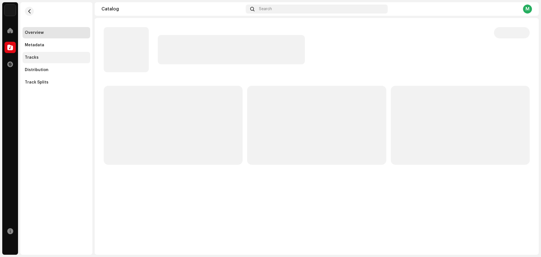
click at [29, 57] on div "Tracks" at bounding box center [32, 57] width 14 height 5
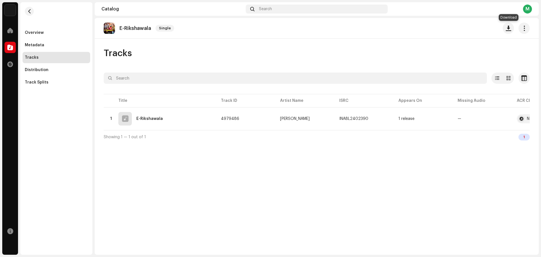
click at [507, 29] on span "button" at bounding box center [508, 28] width 5 height 5
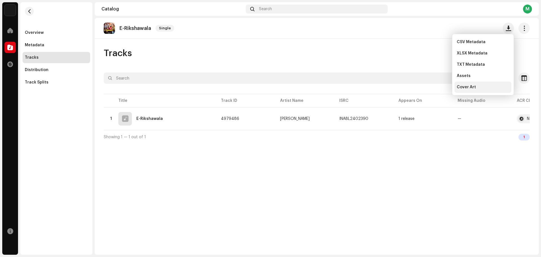
click at [480, 89] on div "Cover Art" at bounding box center [483, 87] width 52 height 5
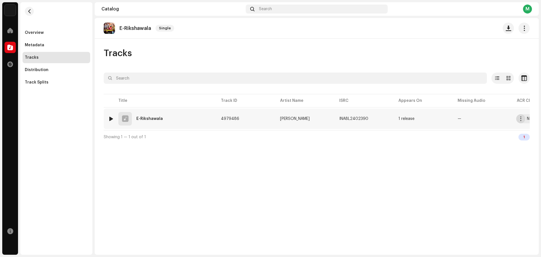
click at [518, 121] on button "button" at bounding box center [520, 118] width 9 height 9
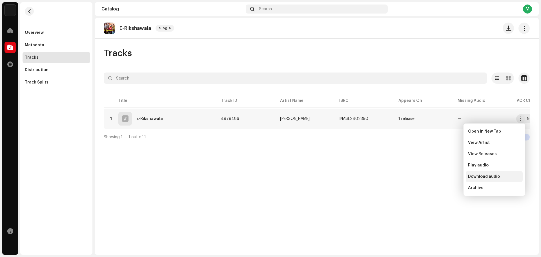
click at [496, 175] on span "Download audio" at bounding box center [484, 176] width 32 height 5
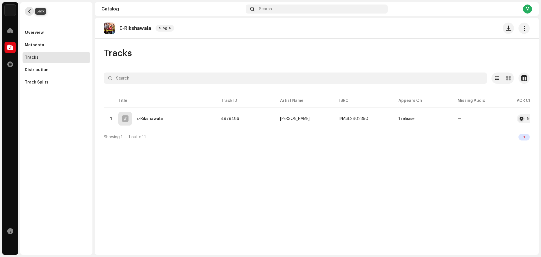
click at [30, 11] on span "button" at bounding box center [29, 11] width 4 height 5
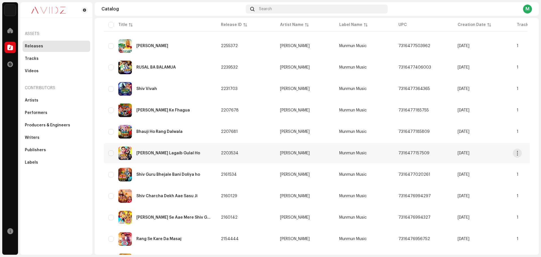
scroll to position [310, 0]
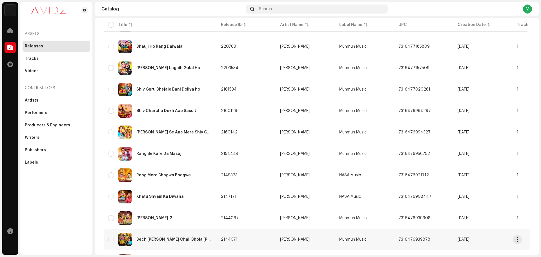
click at [184, 239] on div "Bech [PERSON_NAME] Chali Bhola [PERSON_NAME]" at bounding box center [174, 239] width 76 height 4
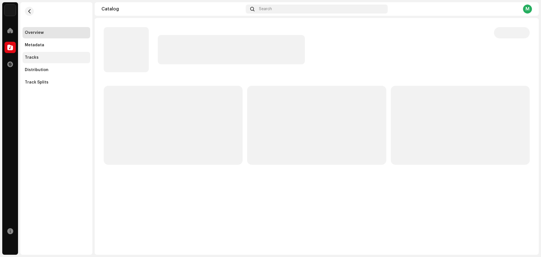
click at [38, 59] on div "Tracks" at bounding box center [56, 57] width 63 height 5
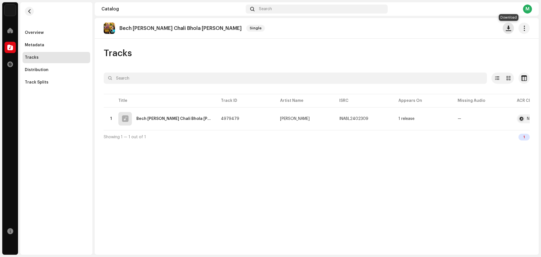
click at [505, 27] on button "button" at bounding box center [508, 28] width 11 height 11
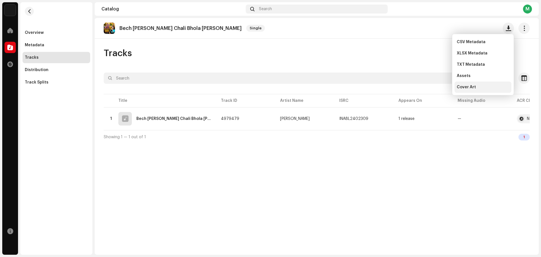
click at [470, 85] on span "Cover Art" at bounding box center [466, 87] width 19 height 5
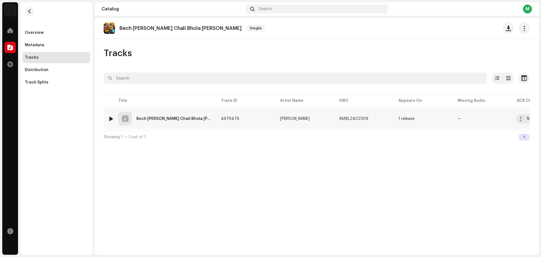
click at [518, 123] on re-m-actions-button at bounding box center [520, 118] width 9 height 9
click at [522, 118] on span "button" at bounding box center [521, 118] width 4 height 5
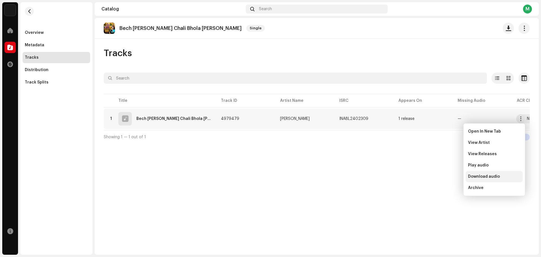
click at [493, 177] on span "Download audio" at bounding box center [484, 176] width 32 height 5
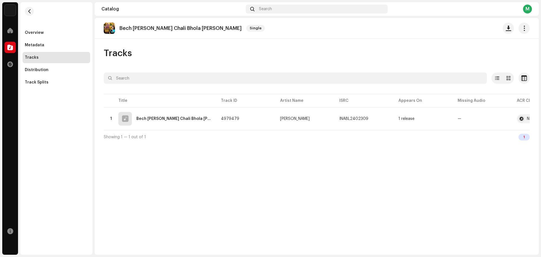
drag, startPoint x: 265, startPoint y: 194, endPoint x: 254, endPoint y: 198, distance: 11.9
click at [265, 194] on div "Bech Ke Bakari Chali Bhola Nagari Single Tracks Selected 0 Options Filters Dist…" at bounding box center [317, 136] width 444 height 236
click at [31, 12] on span "button" at bounding box center [29, 11] width 4 height 5
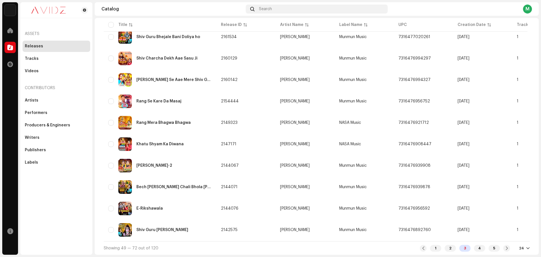
scroll to position [365, 0]
click at [174, 167] on div "[PERSON_NAME]-2" at bounding box center [160, 166] width 104 height 14
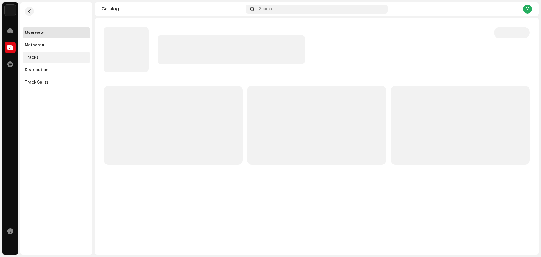
click at [37, 58] on div "Tracks" at bounding box center [32, 57] width 14 height 5
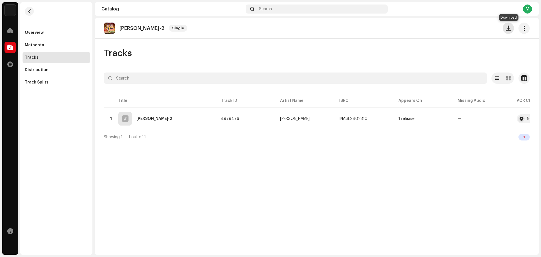
click at [507, 30] on span "button" at bounding box center [508, 28] width 5 height 5
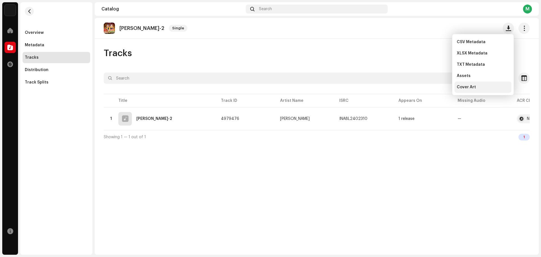
click at [477, 86] on div "Cover Art" at bounding box center [483, 87] width 52 height 5
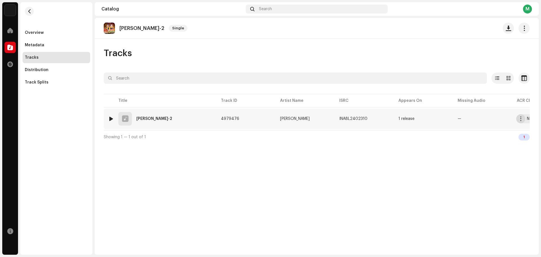
click at [518, 120] on button "button" at bounding box center [520, 118] width 9 height 9
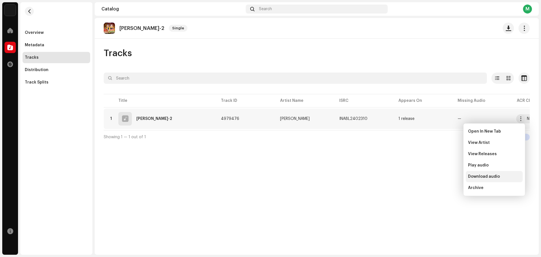
click at [489, 175] on span "Download audio" at bounding box center [484, 176] width 32 height 5
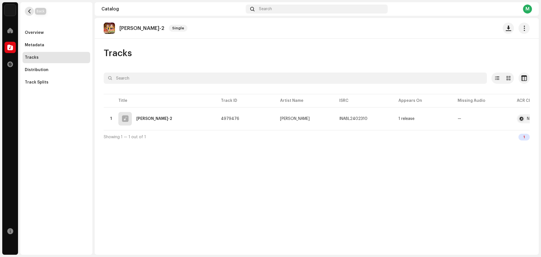
click at [31, 12] on span "button" at bounding box center [29, 11] width 4 height 5
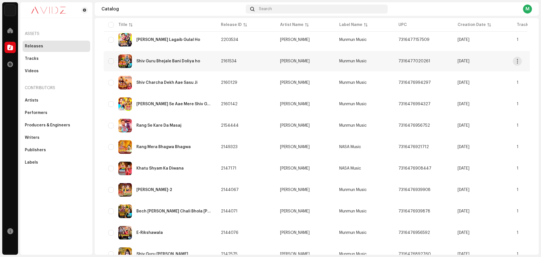
scroll to position [365, 0]
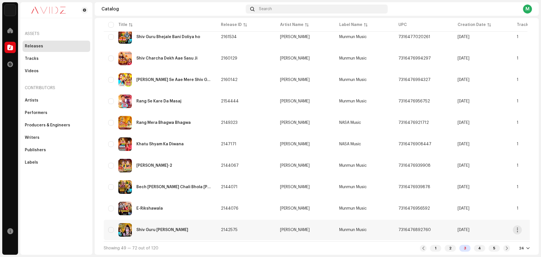
click at [185, 225] on div "Shiv Guru [PERSON_NAME]" at bounding box center [160, 230] width 104 height 14
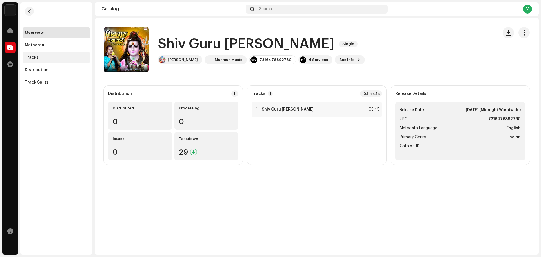
click at [46, 61] on div "Tracks" at bounding box center [57, 57] width 68 height 11
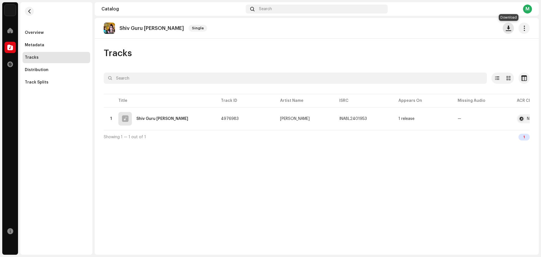
click at [511, 28] on span "button" at bounding box center [508, 28] width 5 height 5
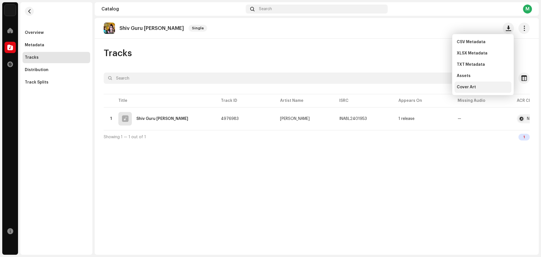
click at [461, 88] on span "Cover Art" at bounding box center [466, 87] width 19 height 5
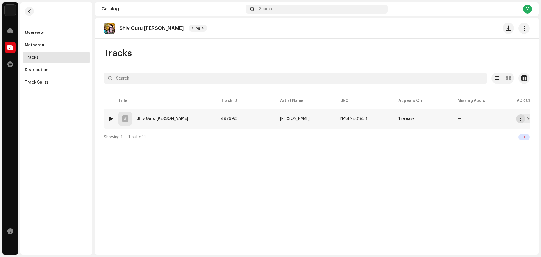
click at [519, 121] on button "button" at bounding box center [520, 118] width 9 height 9
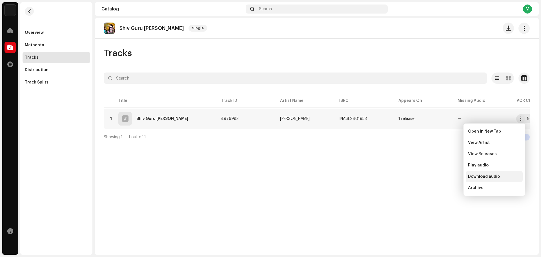
click at [486, 178] on span "Download audio" at bounding box center [484, 176] width 32 height 5
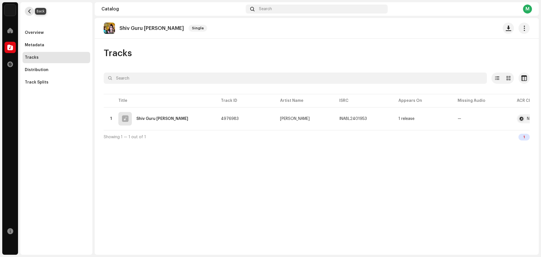
click at [33, 12] on button "button" at bounding box center [29, 11] width 9 height 9
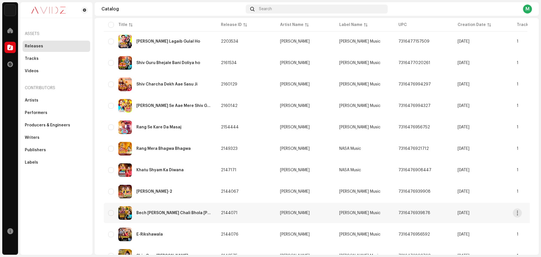
scroll to position [365, 0]
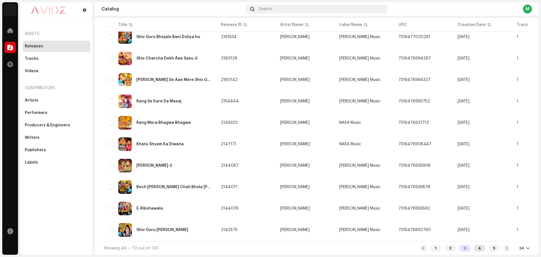
click at [476, 247] on div "4" at bounding box center [479, 248] width 11 height 7
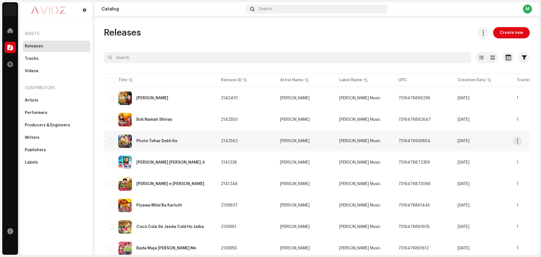
click at [176, 146] on div "Photo Tohar Dekh Ke" at bounding box center [160, 141] width 104 height 14
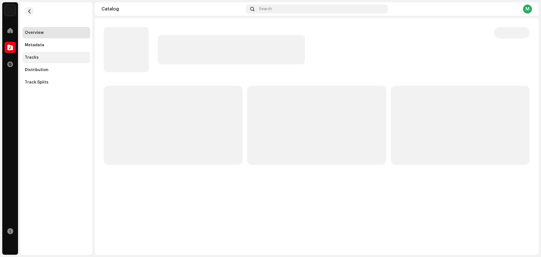
click at [57, 58] on div "Tracks" at bounding box center [56, 57] width 63 height 5
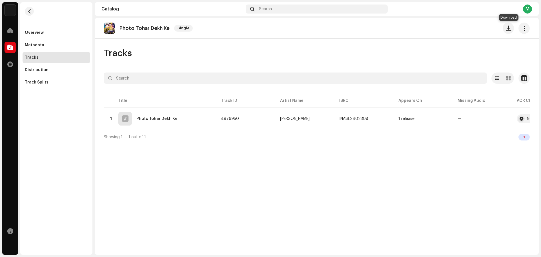
click at [509, 31] on button "button" at bounding box center [508, 28] width 11 height 11
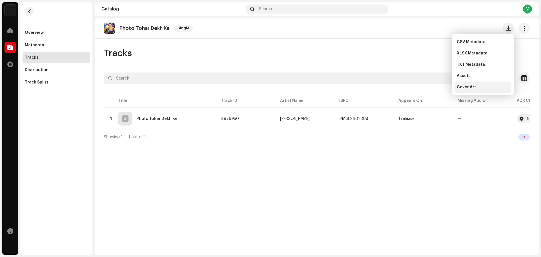
click at [480, 86] on div "Cover Art" at bounding box center [483, 87] width 52 height 5
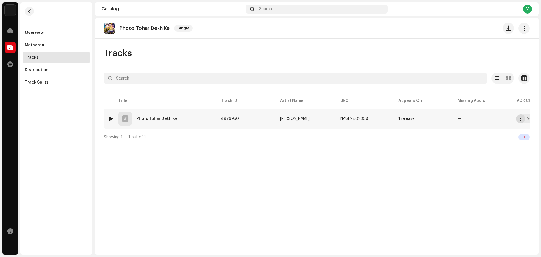
click at [520, 121] on span "button" at bounding box center [521, 118] width 4 height 5
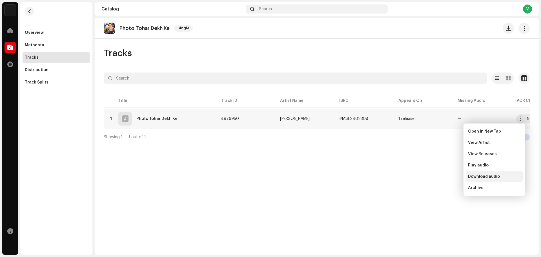
click at [489, 176] on span "Download audio" at bounding box center [484, 176] width 32 height 5
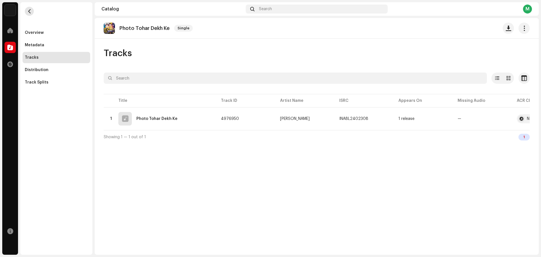
click at [27, 13] on span "button" at bounding box center [29, 11] width 4 height 5
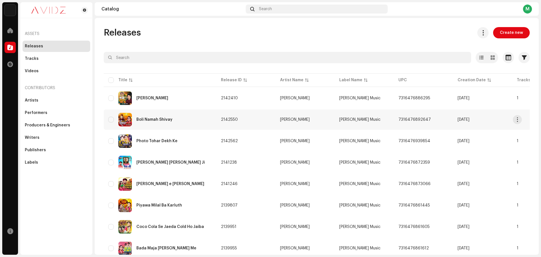
click at [175, 121] on div "Boli Namah Shivay" at bounding box center [160, 120] width 104 height 14
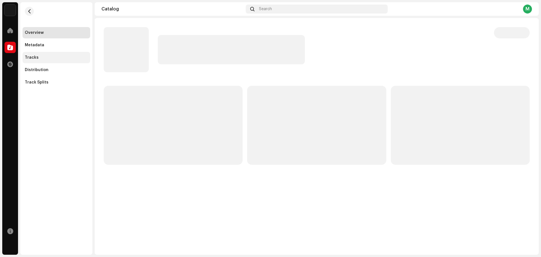
click at [48, 56] on div "Tracks" at bounding box center [56, 57] width 63 height 5
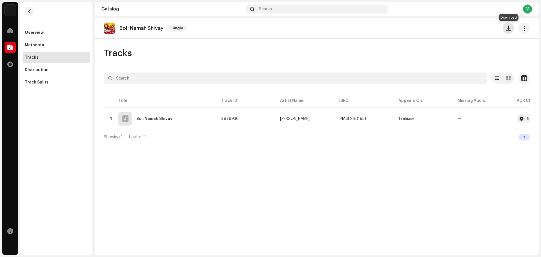
click at [505, 32] on button "button" at bounding box center [508, 28] width 11 height 11
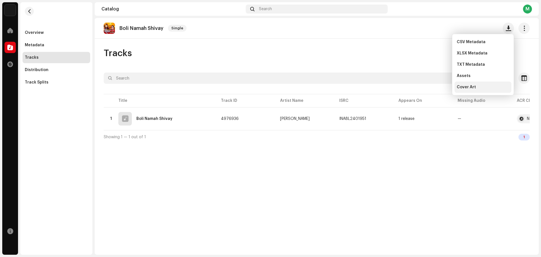
click at [482, 89] on div "Cover Art" at bounding box center [482, 86] width 57 height 11
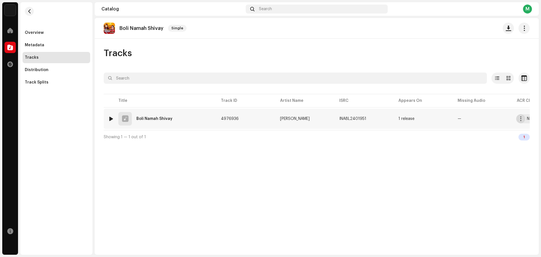
click at [517, 120] on button "button" at bounding box center [520, 118] width 9 height 9
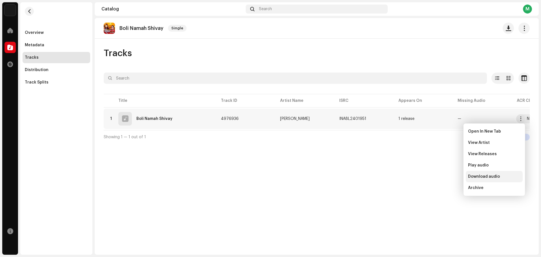
click at [487, 177] on span "Download audio" at bounding box center [484, 176] width 32 height 5
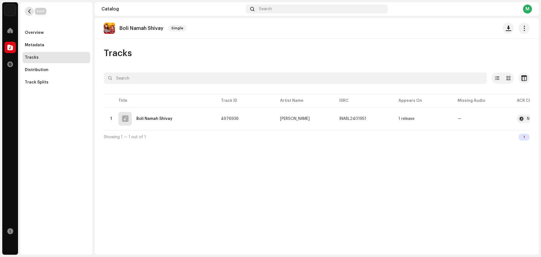
click at [32, 14] on button "button" at bounding box center [29, 11] width 9 height 9
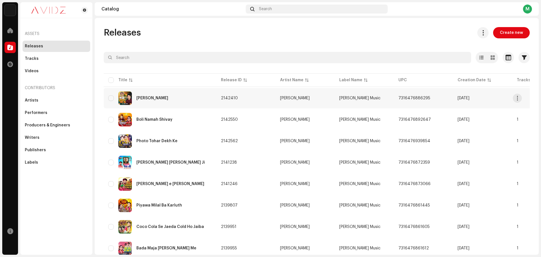
click at [172, 99] on div "Veena Wali Mata" at bounding box center [160, 98] width 104 height 14
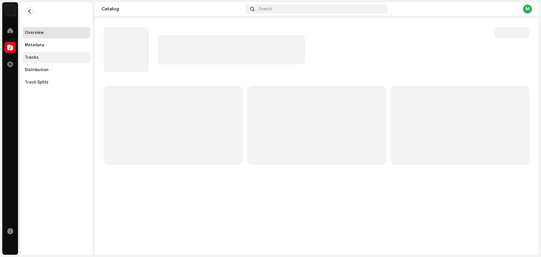
click at [32, 54] on div "Tracks" at bounding box center [57, 57] width 68 height 11
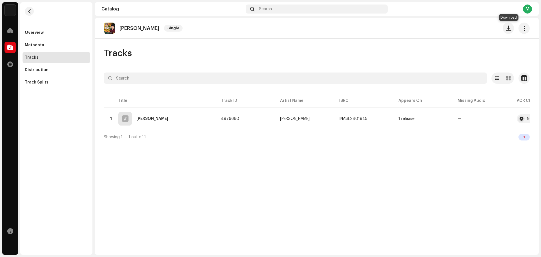
click at [509, 29] on span "button" at bounding box center [508, 28] width 5 height 5
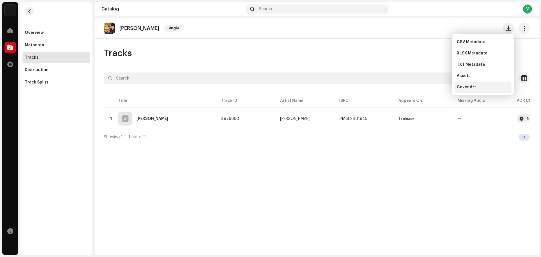
click at [478, 86] on div "Cover Art" at bounding box center [483, 87] width 52 height 5
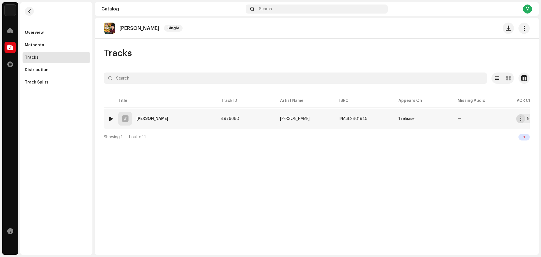
click at [520, 118] on span "button" at bounding box center [521, 118] width 4 height 5
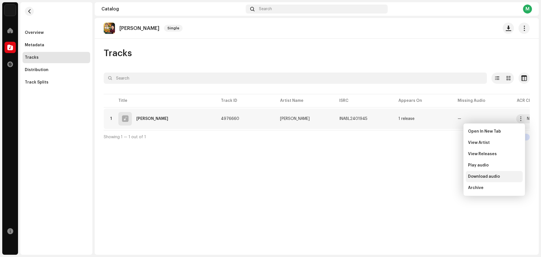
click at [484, 179] on div "Download audio" at bounding box center [494, 176] width 57 height 11
